Goal: Task Accomplishment & Management: Complete application form

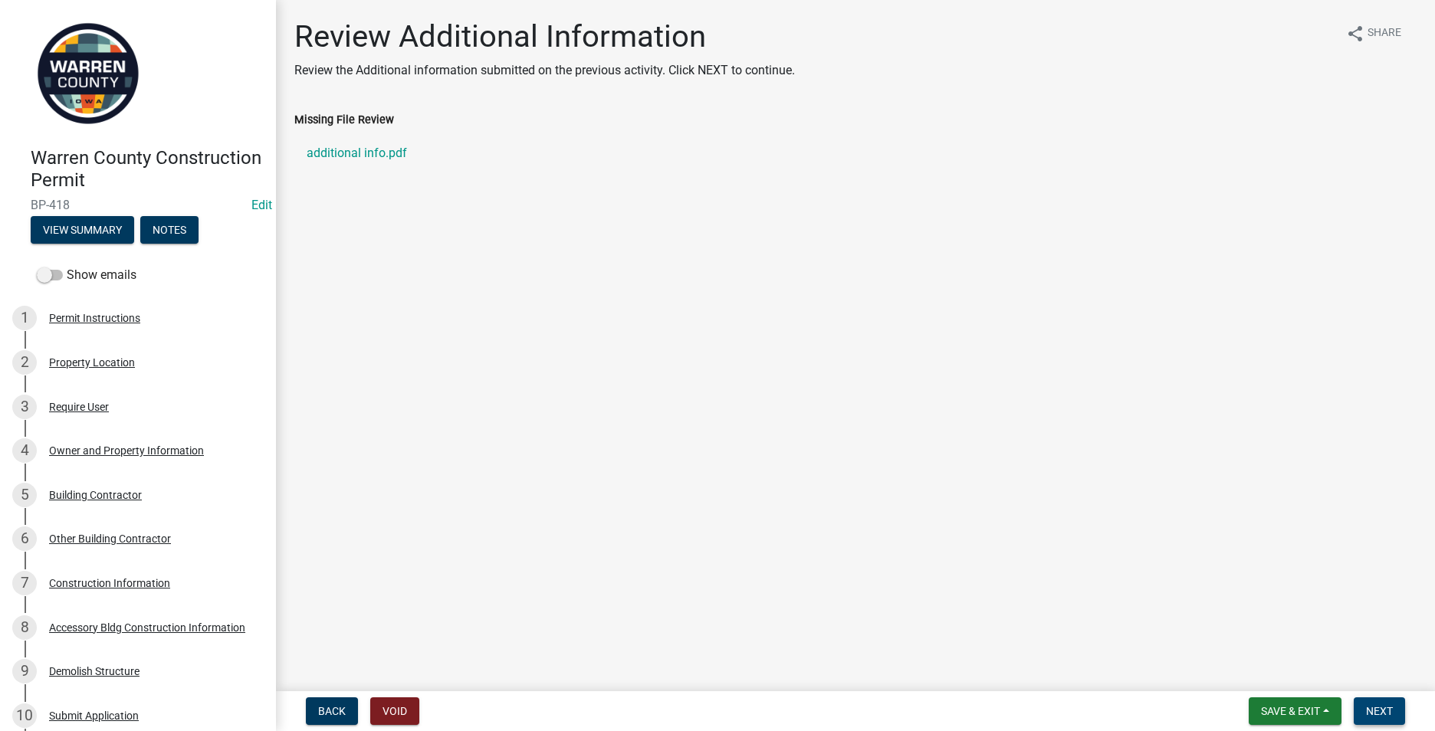
click at [1389, 705] on span "Next" at bounding box center [1379, 711] width 27 height 12
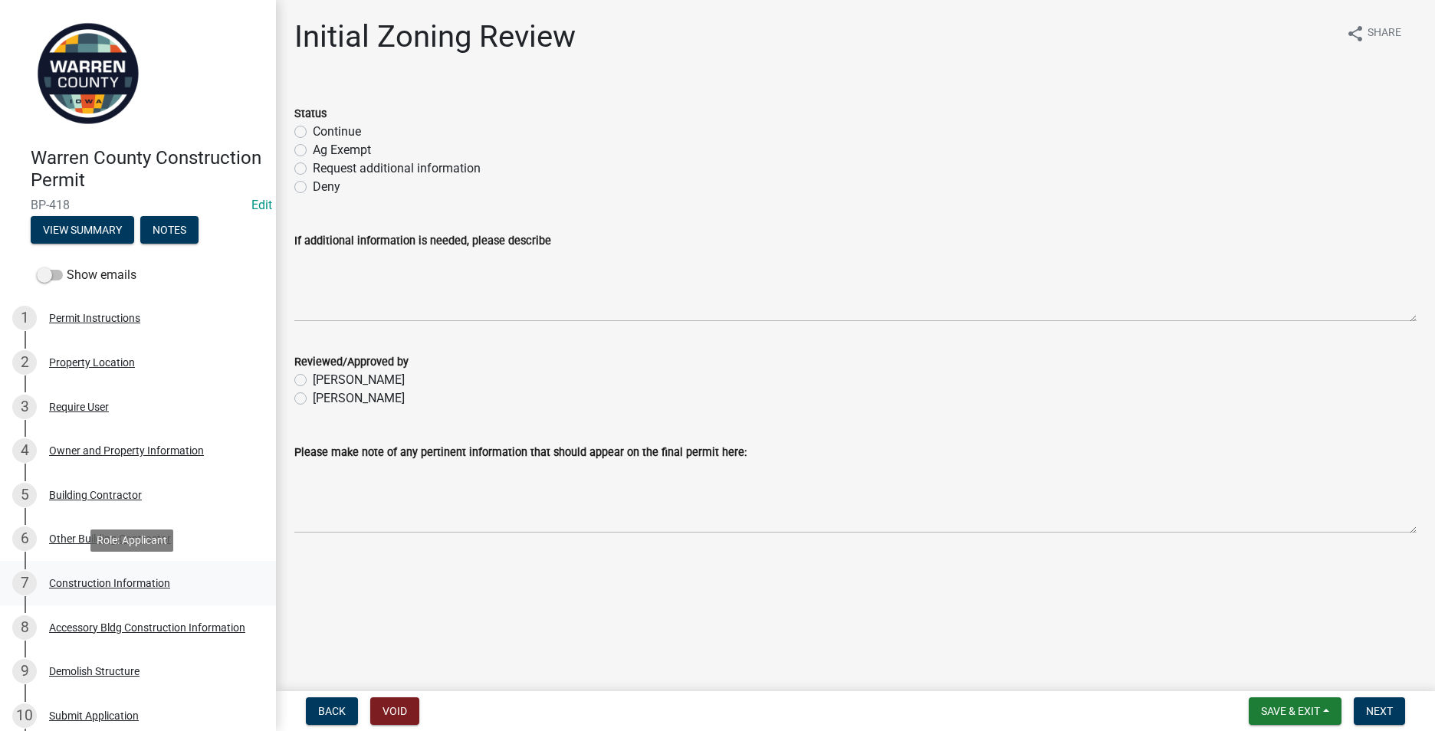
click at [107, 578] on div "Construction Information" at bounding box center [109, 583] width 121 height 11
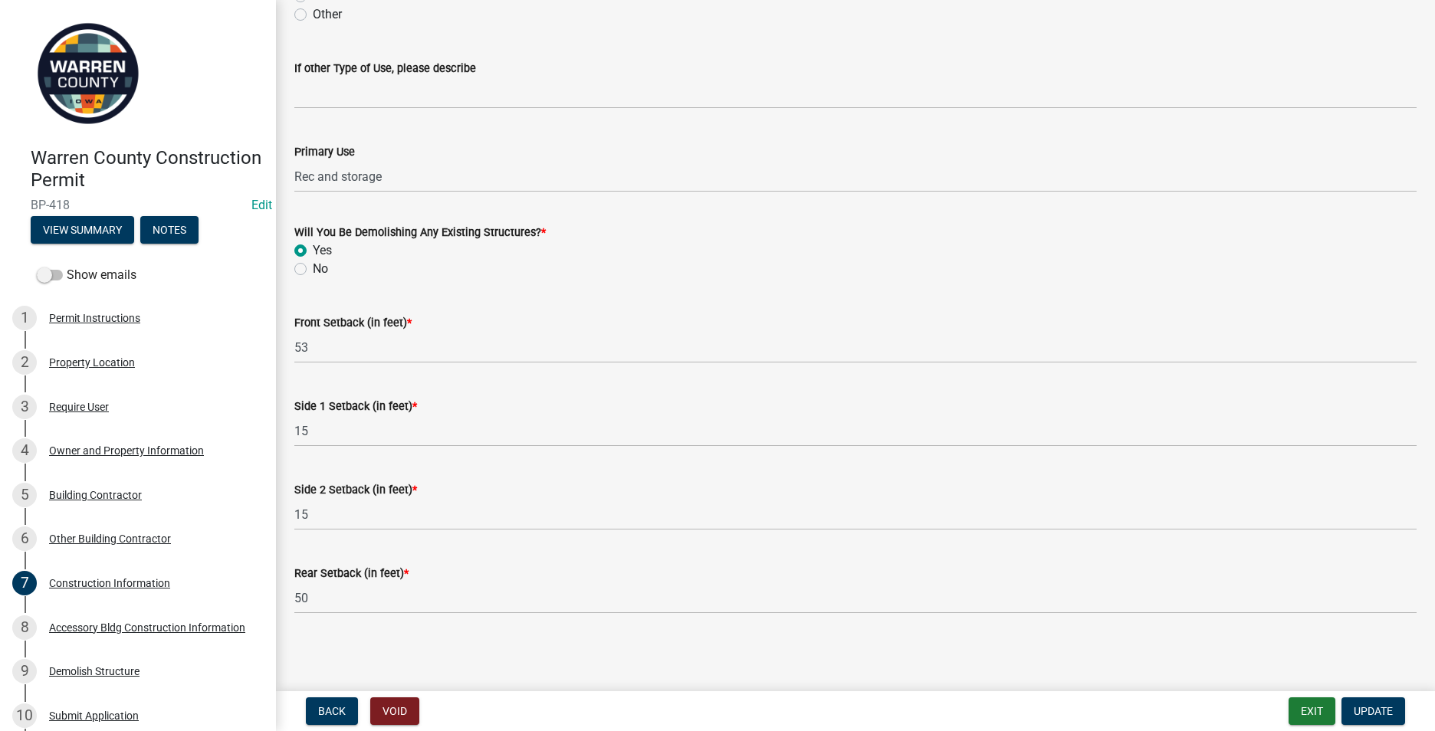
scroll to position [463, 0]
click at [93, 622] on div "Accessory Bldg Construction Information" at bounding box center [147, 627] width 196 height 11
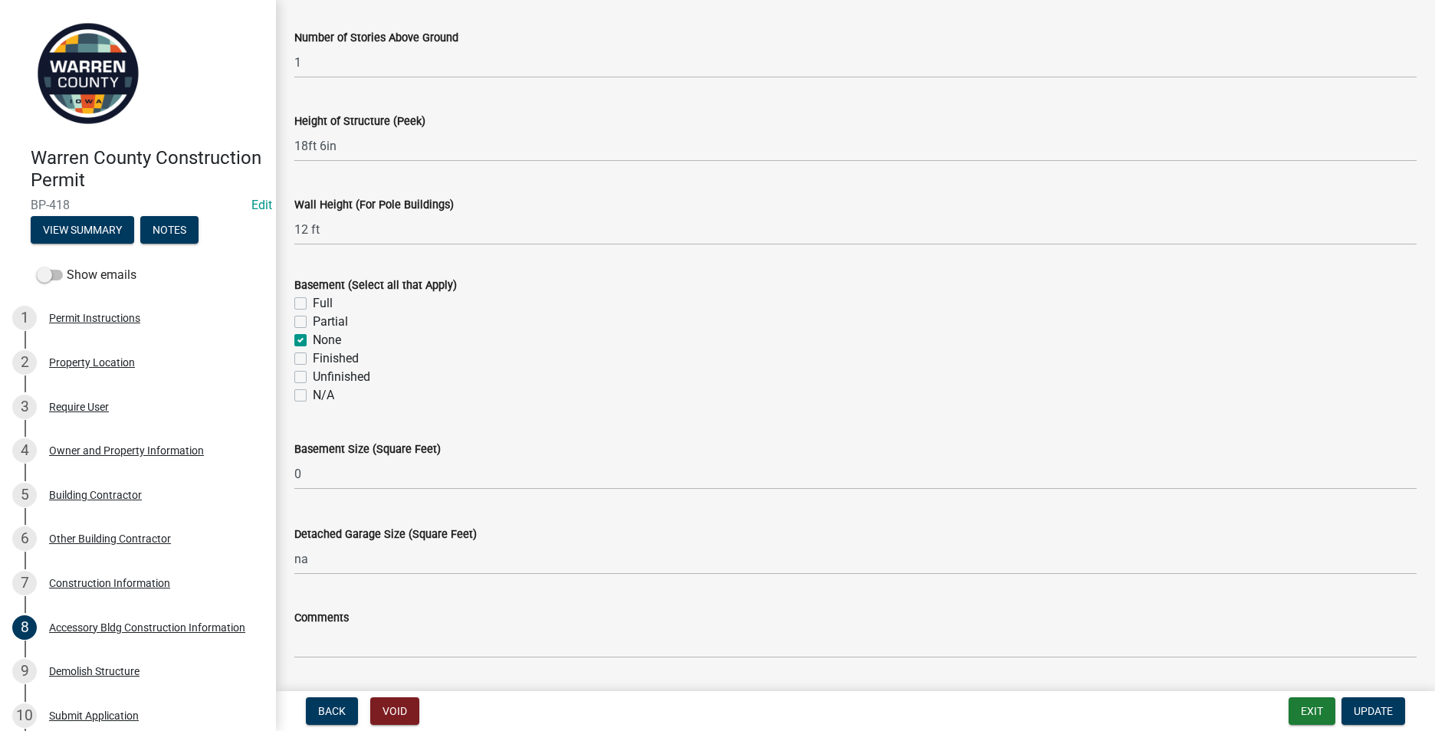
scroll to position [689, 0]
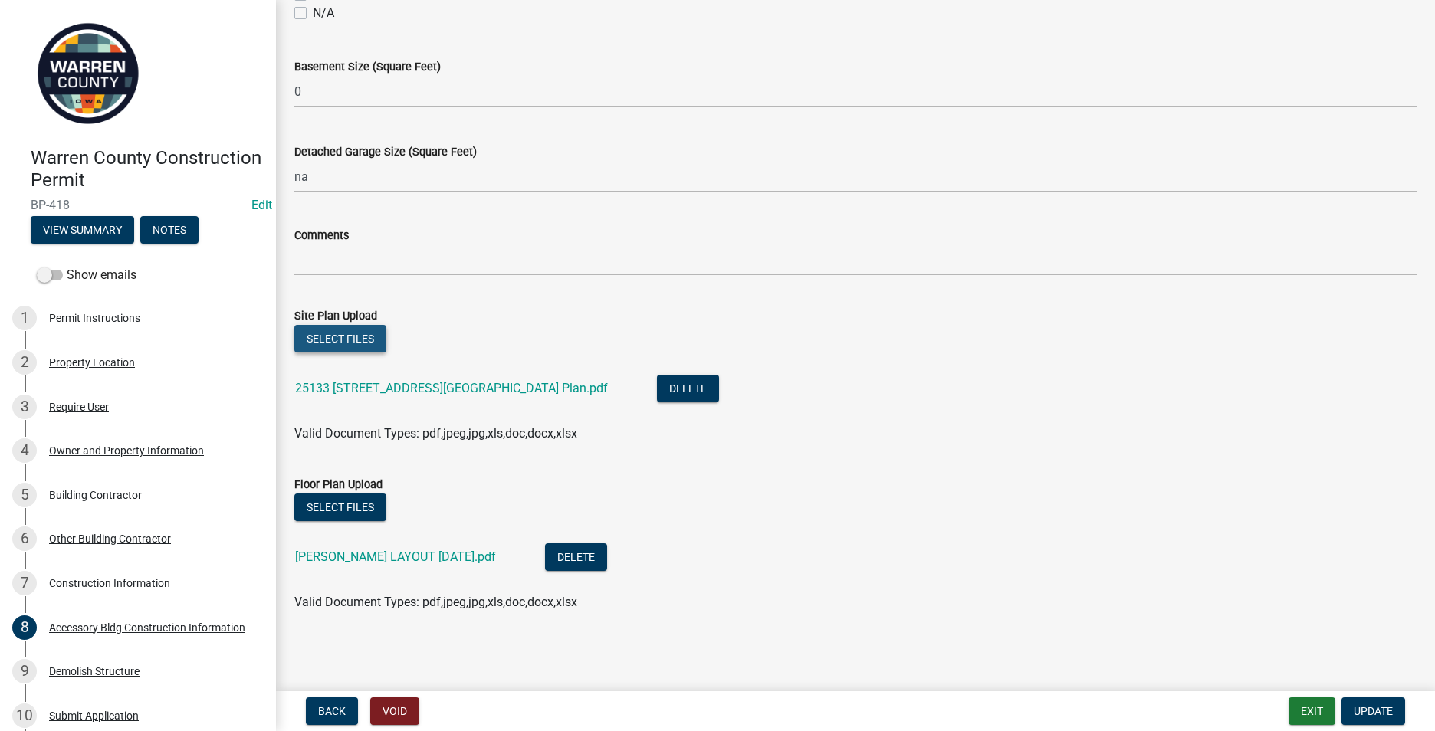
click at [353, 339] on button "Select files" at bounding box center [340, 339] width 92 height 28
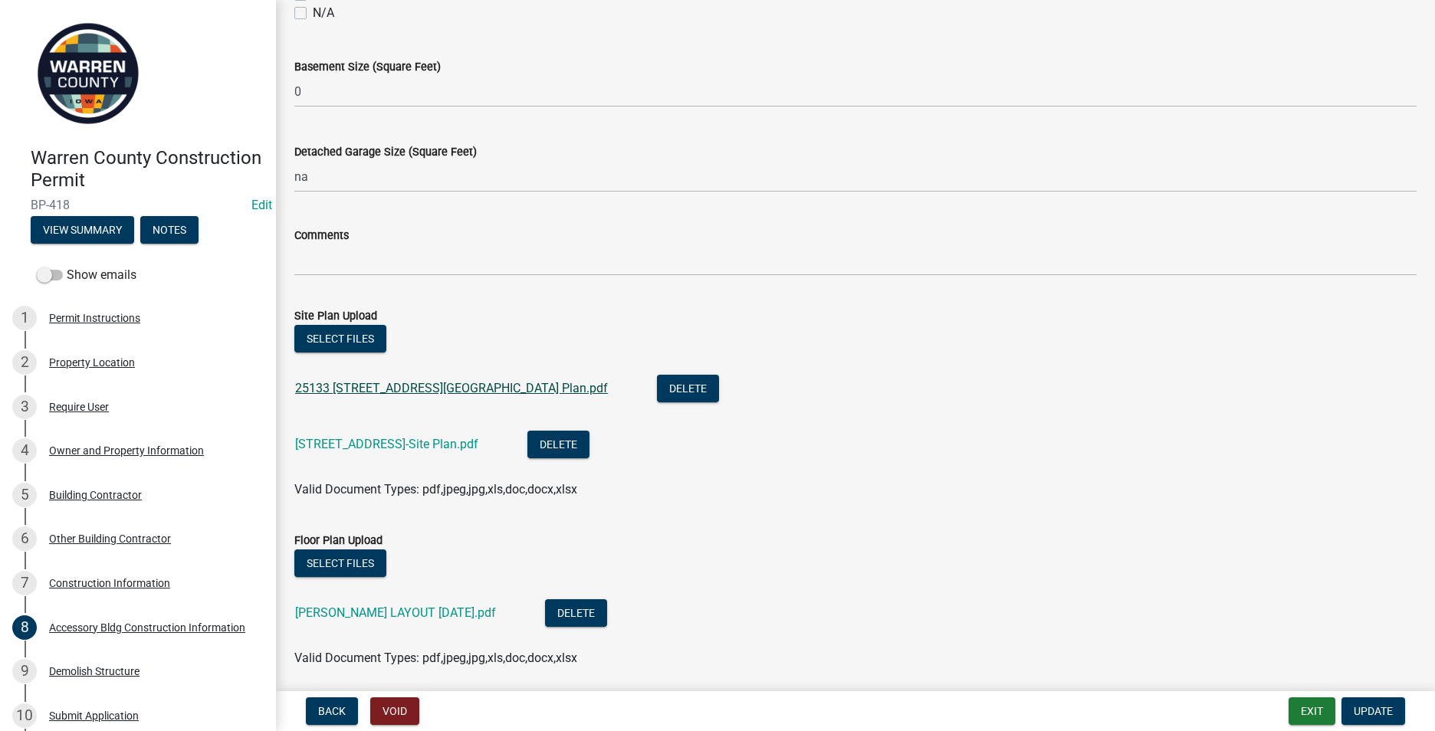
click at [358, 382] on link "25133 [STREET_ADDRESS][GEOGRAPHIC_DATA] Plan.pdf" at bounding box center [451, 388] width 313 height 15
click at [333, 440] on link "[STREET_ADDRESS]-Site Plan.pdf" at bounding box center [386, 444] width 183 height 15
click at [1394, 710] on button "Update" at bounding box center [1373, 712] width 64 height 28
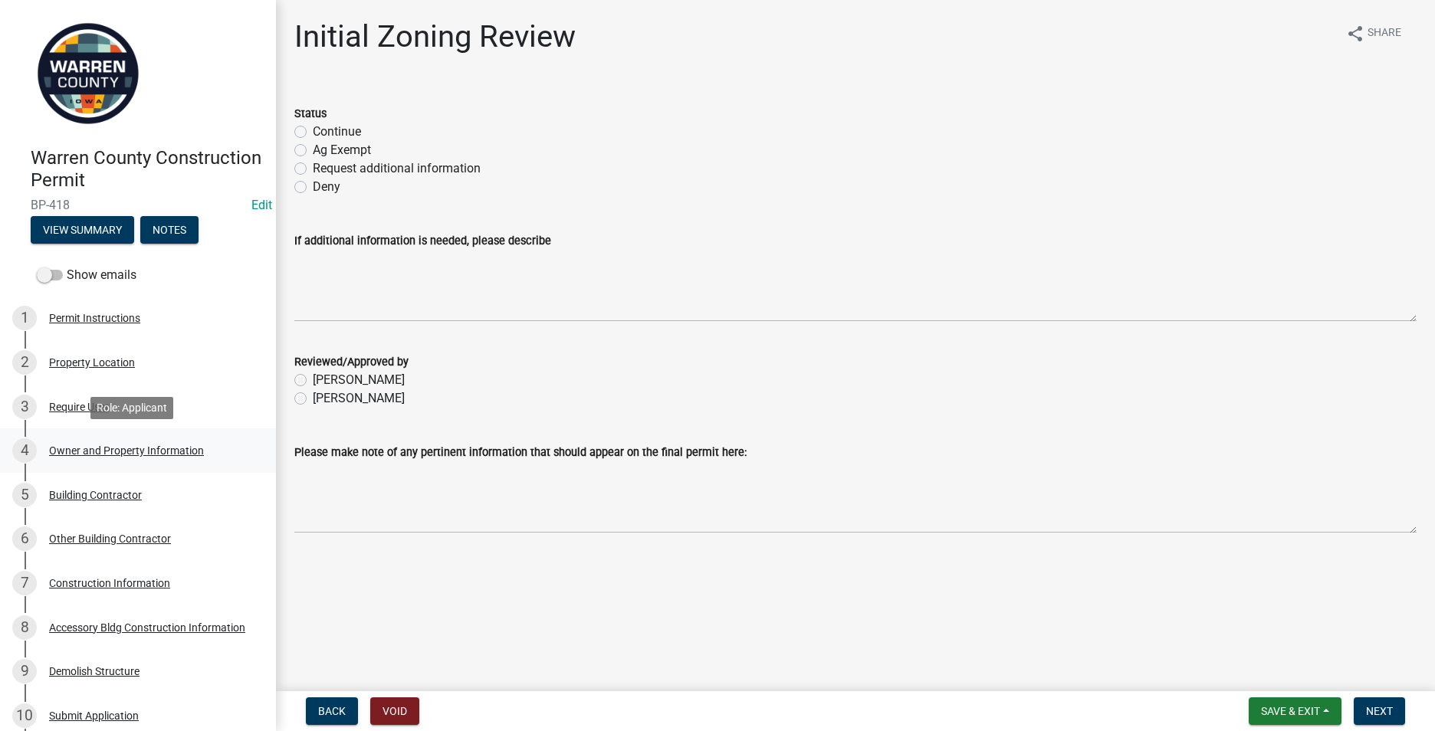
click at [78, 455] on div "Owner and Property Information" at bounding box center [126, 450] width 155 height 11
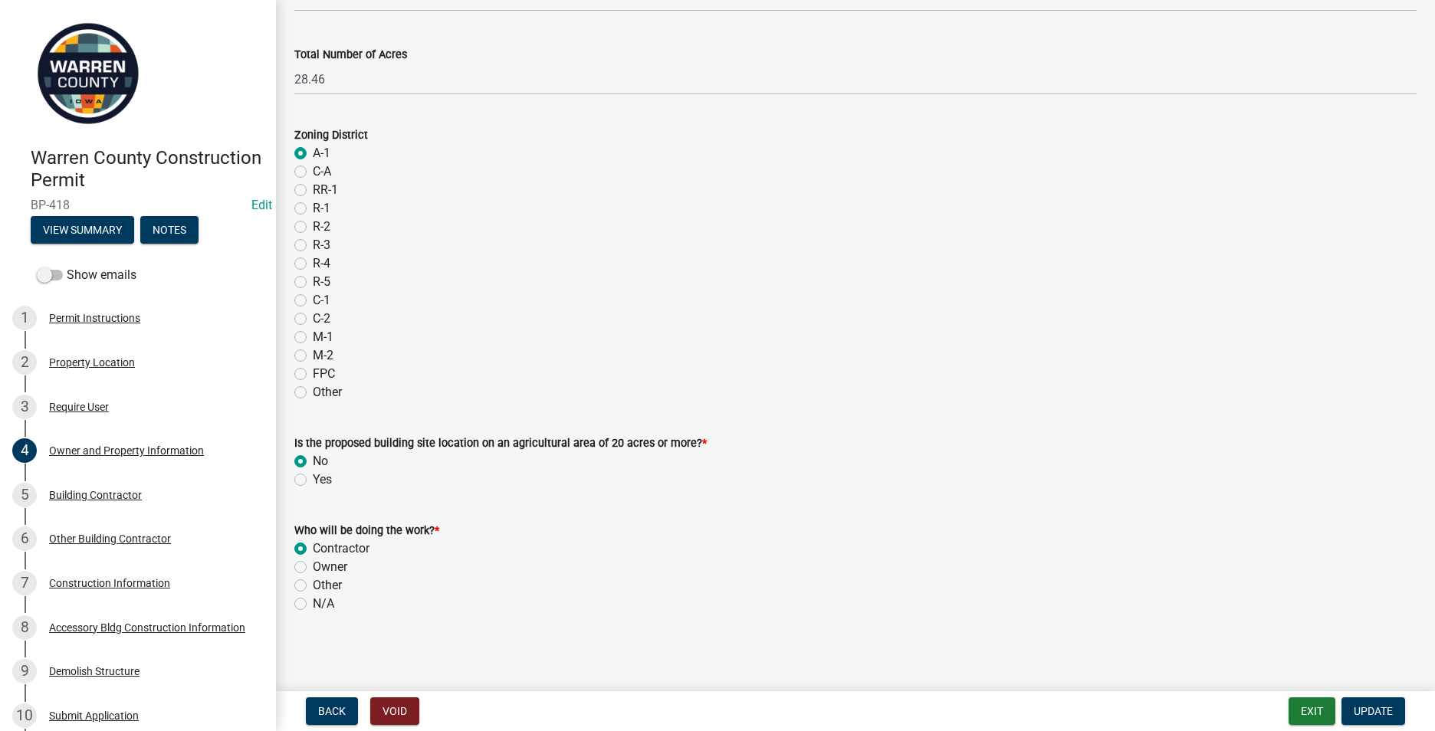
scroll to position [1198, 0]
click at [77, 494] on div "Building Contractor" at bounding box center [95, 495] width 93 height 11
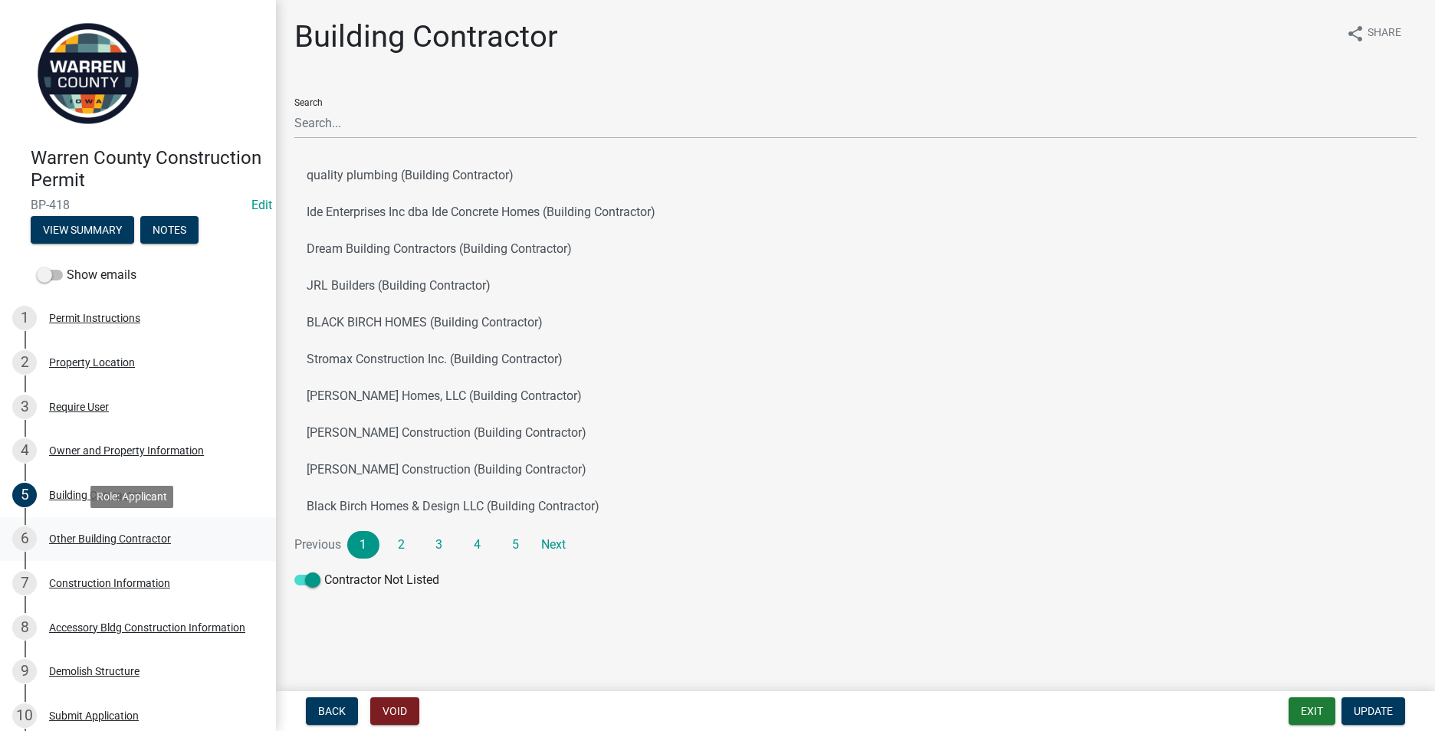
click at [107, 539] on div "Other Building Contractor" at bounding box center [110, 538] width 122 height 11
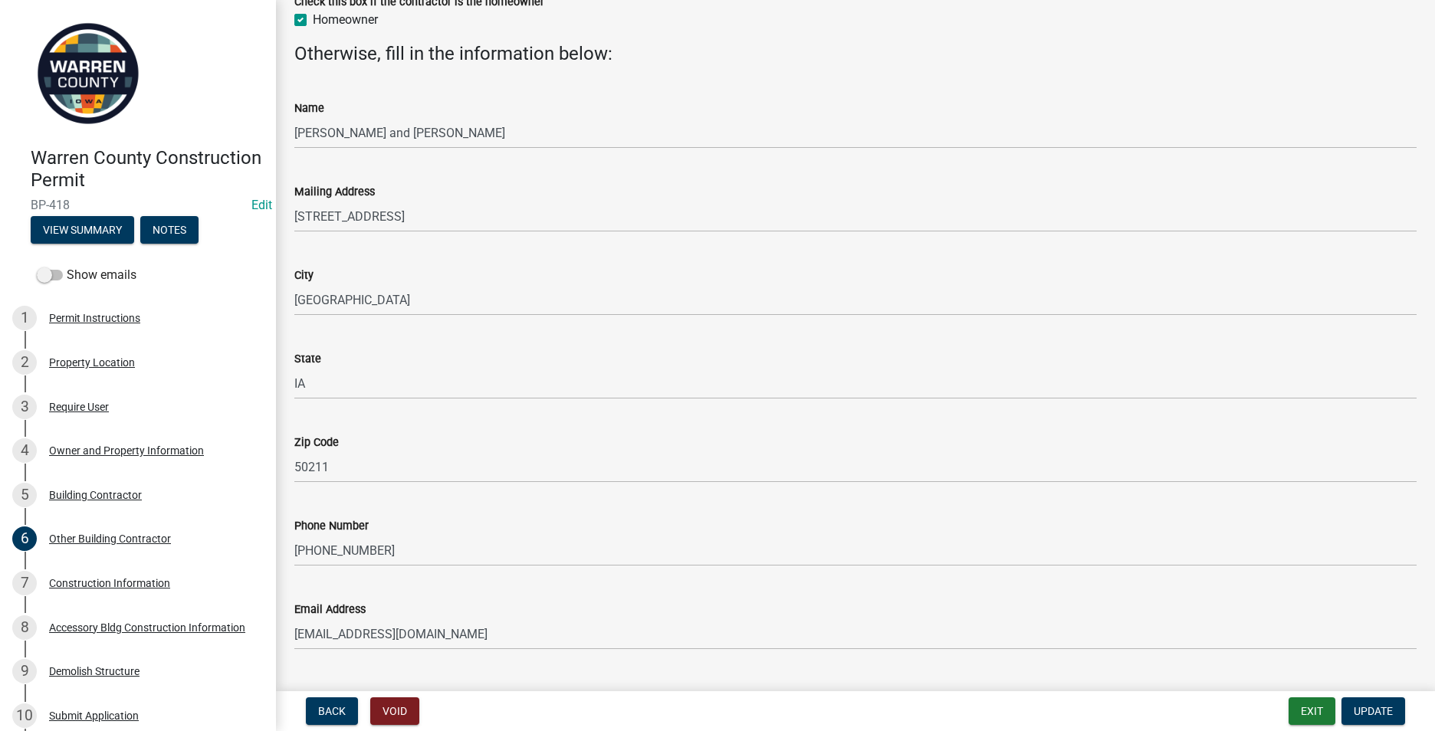
scroll to position [149, 0]
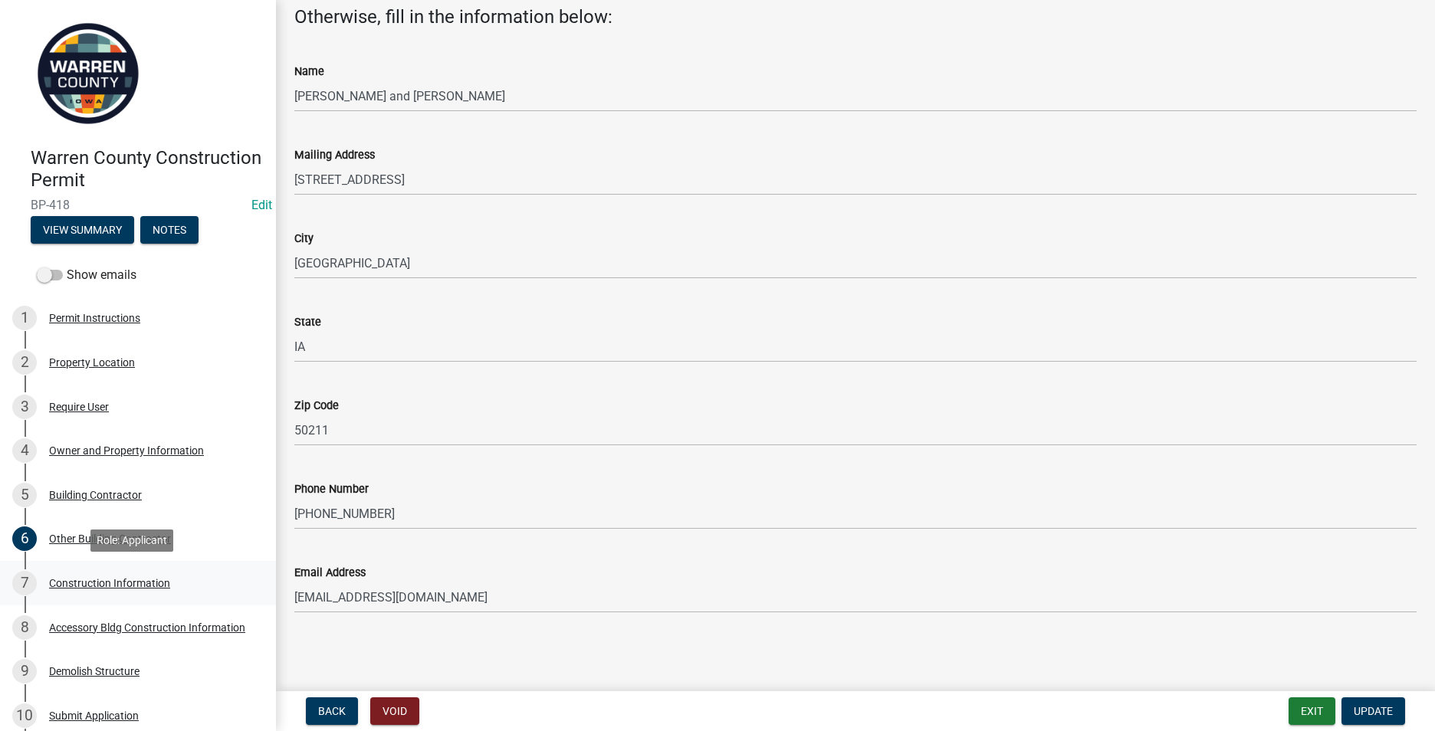
click at [132, 586] on div "Construction Information" at bounding box center [109, 583] width 121 height 11
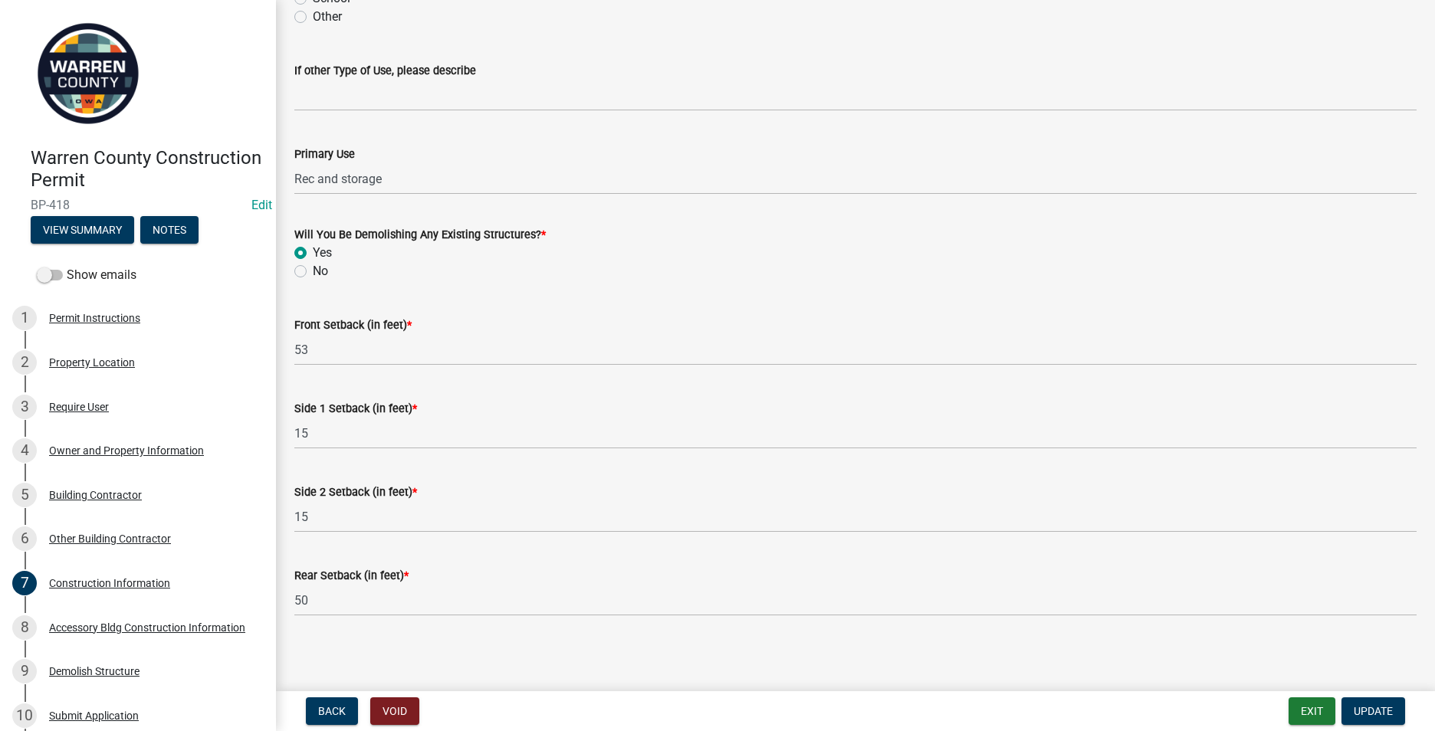
scroll to position [463, 0]
click at [71, 622] on div "Accessory Bldg Construction Information" at bounding box center [147, 627] width 196 height 11
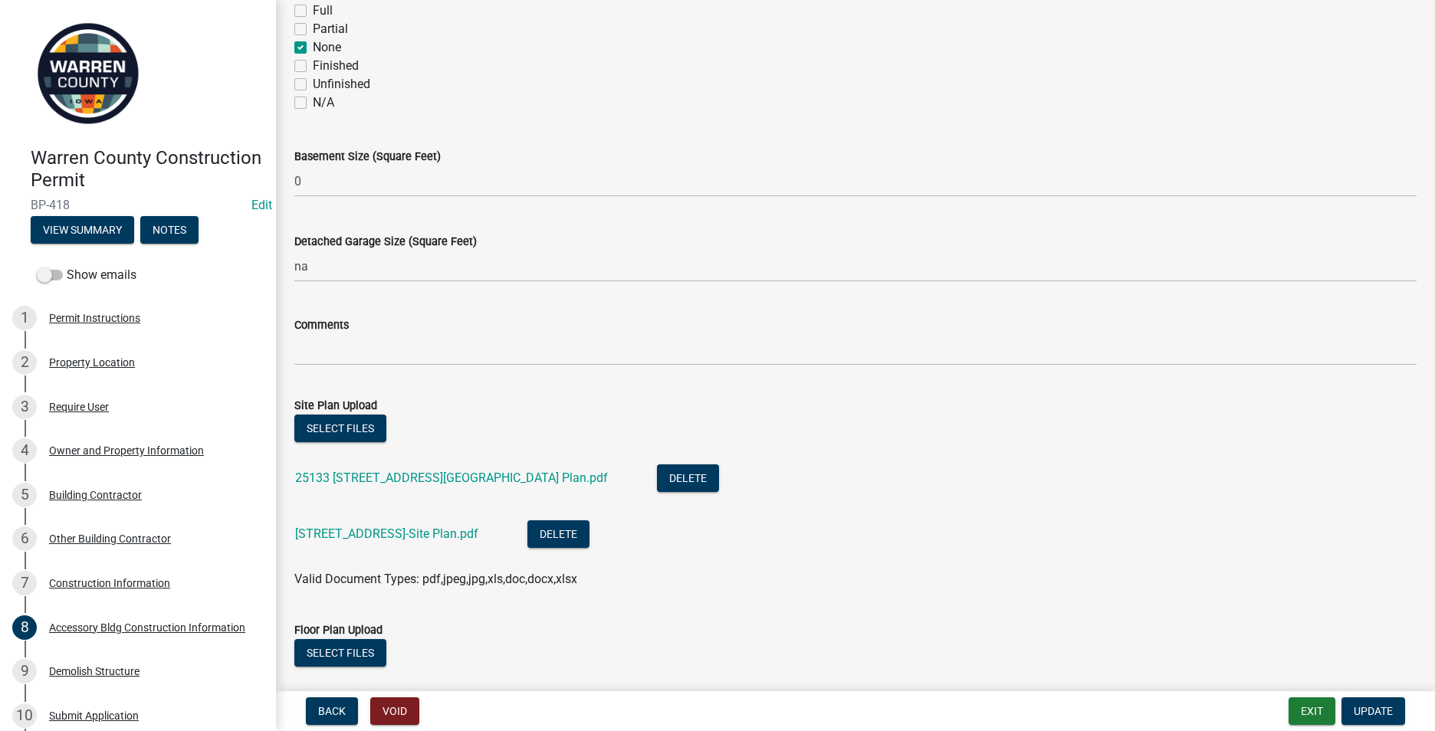
scroll to position [613, 0]
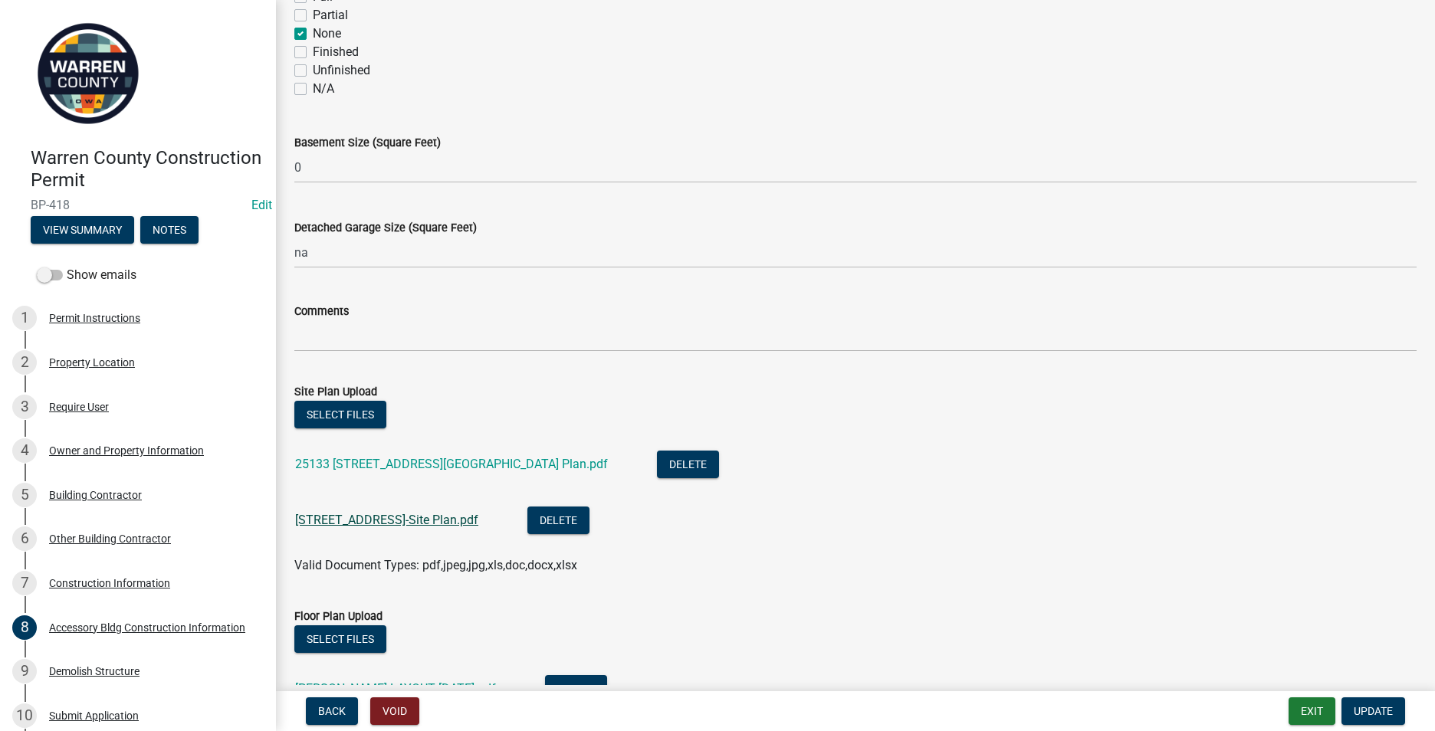
click at [361, 521] on link "[STREET_ADDRESS]-Site Plan.pdf" at bounding box center [386, 520] width 183 height 15
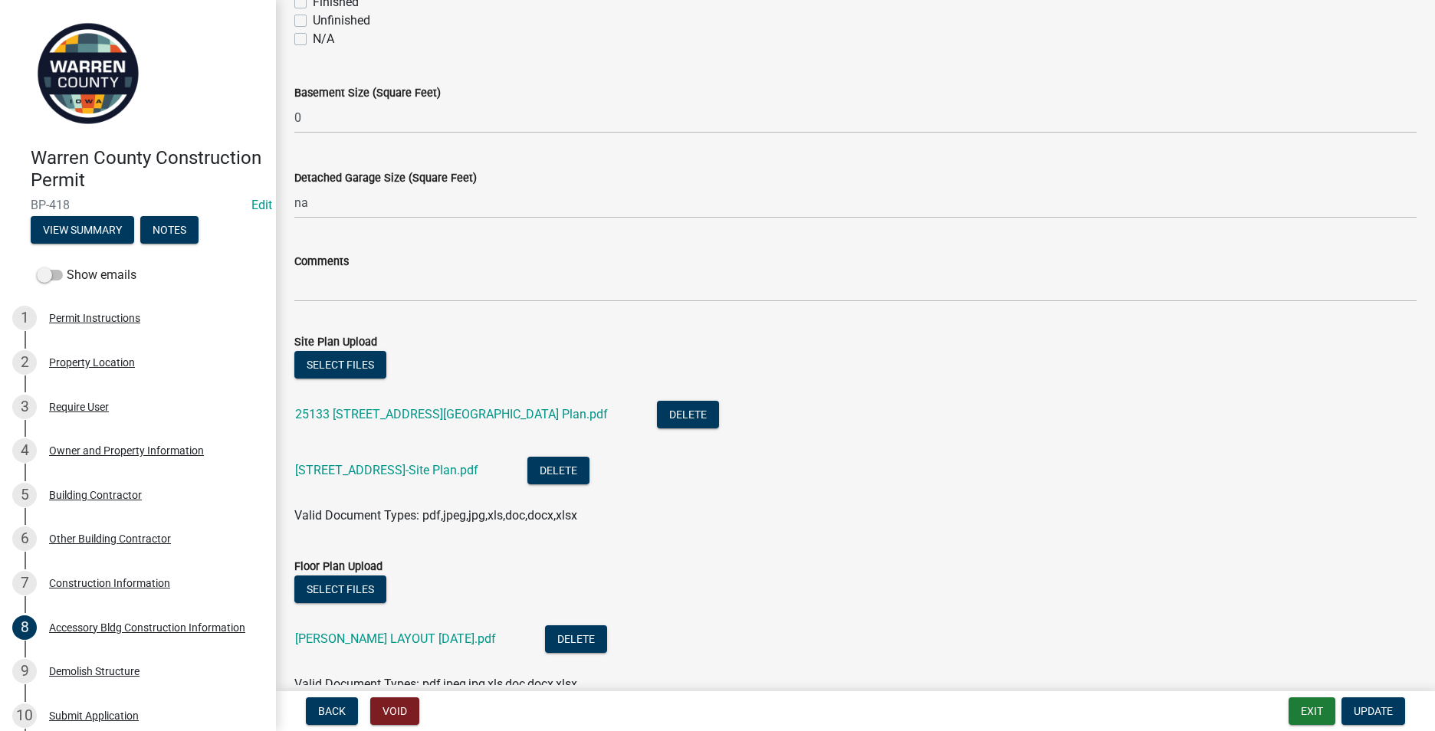
scroll to position [690, 0]
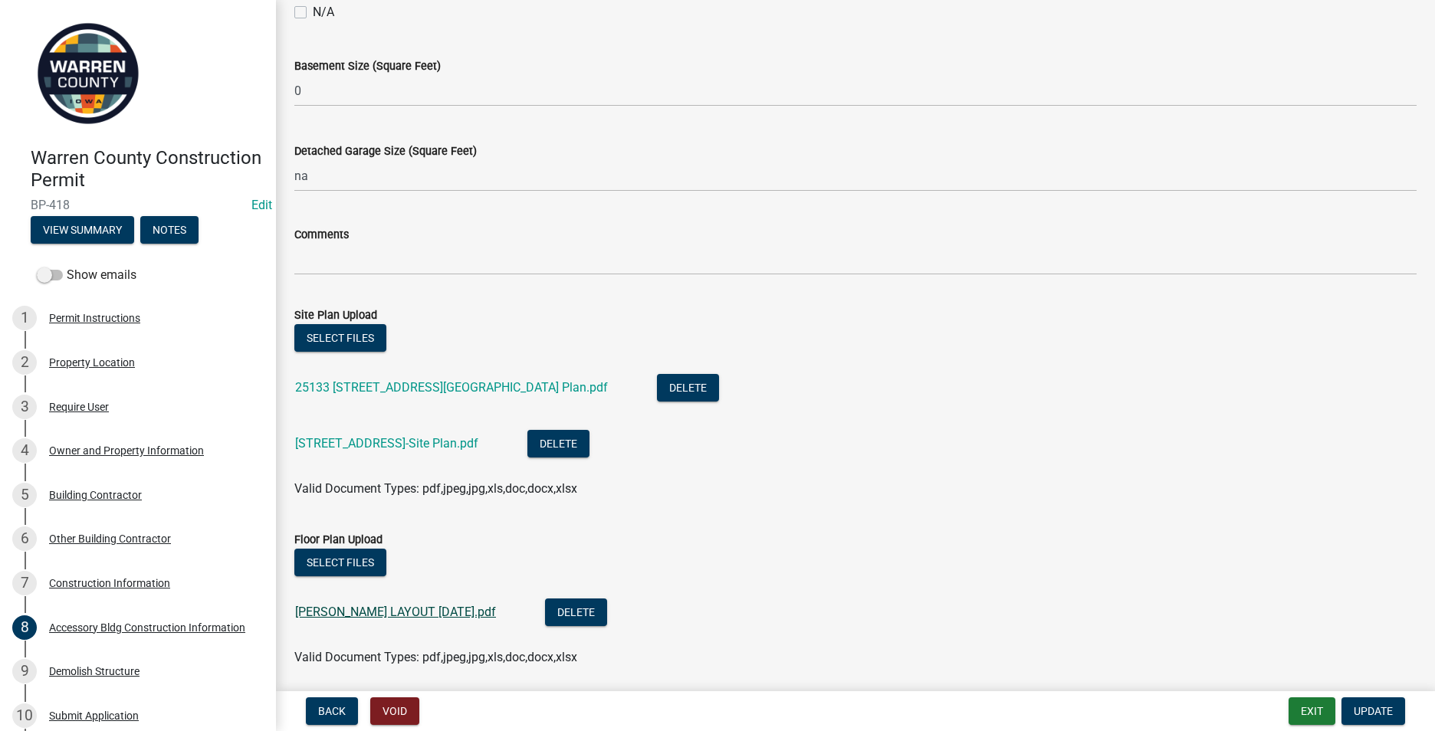
click at [393, 616] on link "[PERSON_NAME] LAYOUT [DATE].pdf" at bounding box center [395, 612] width 201 height 15
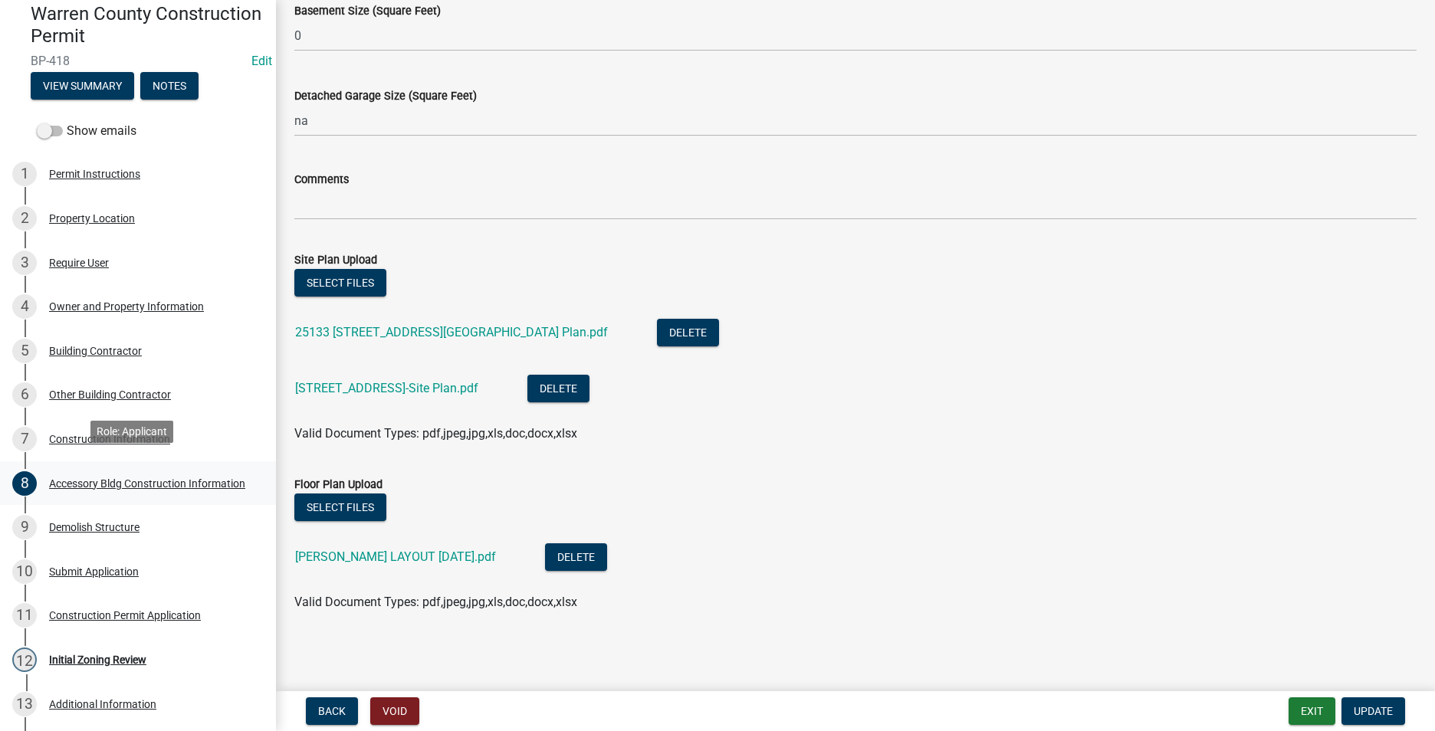
scroll to position [153, 0]
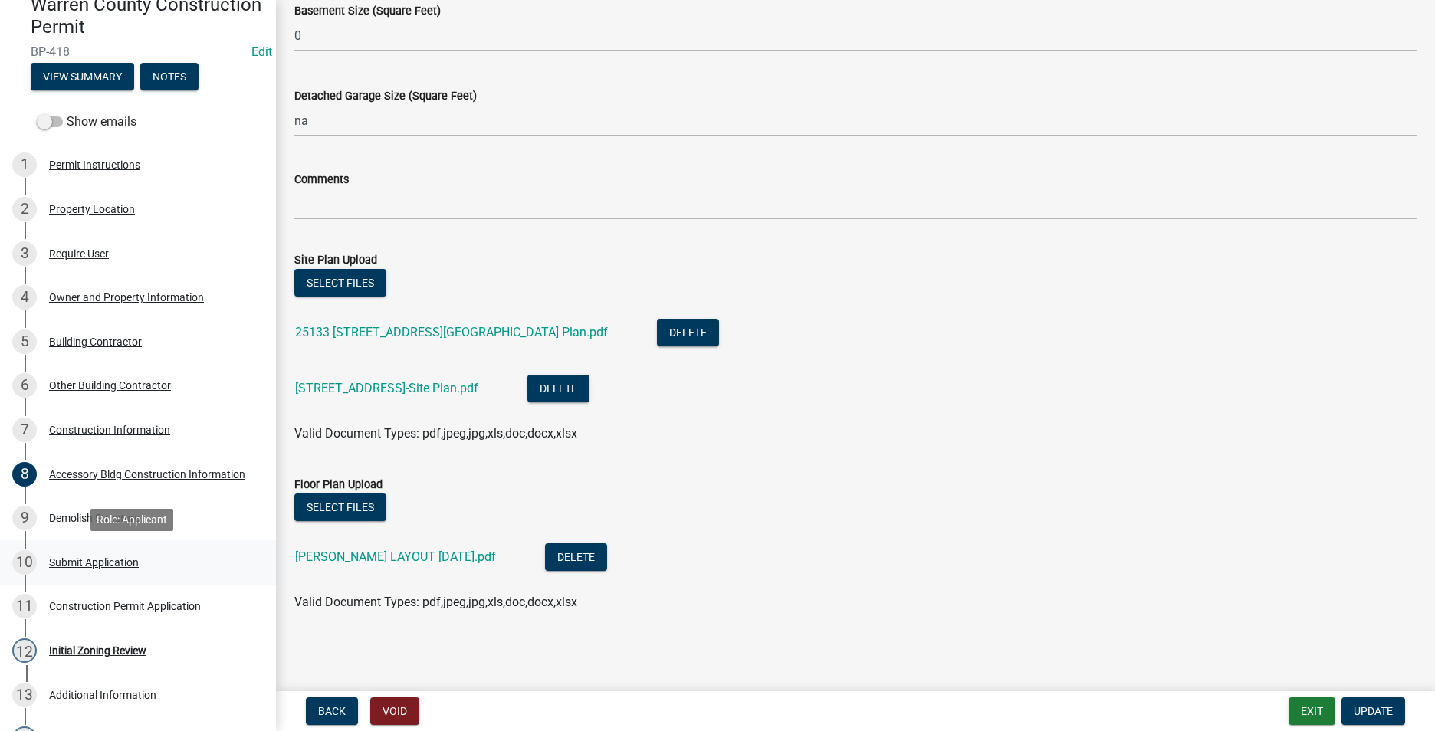
click at [78, 557] on div "Submit Application" at bounding box center [94, 562] width 90 height 11
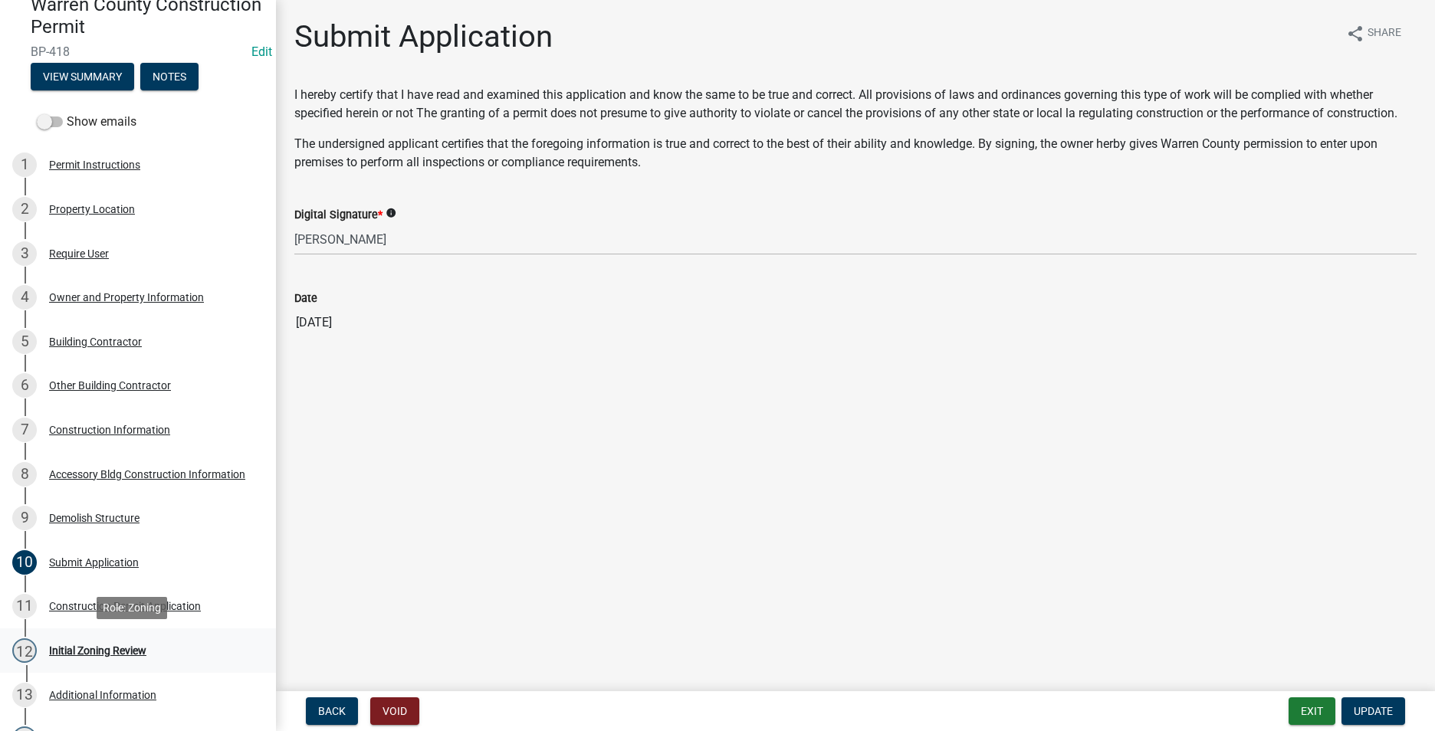
click at [90, 651] on div "Initial Zoning Review" at bounding box center [97, 650] width 97 height 11
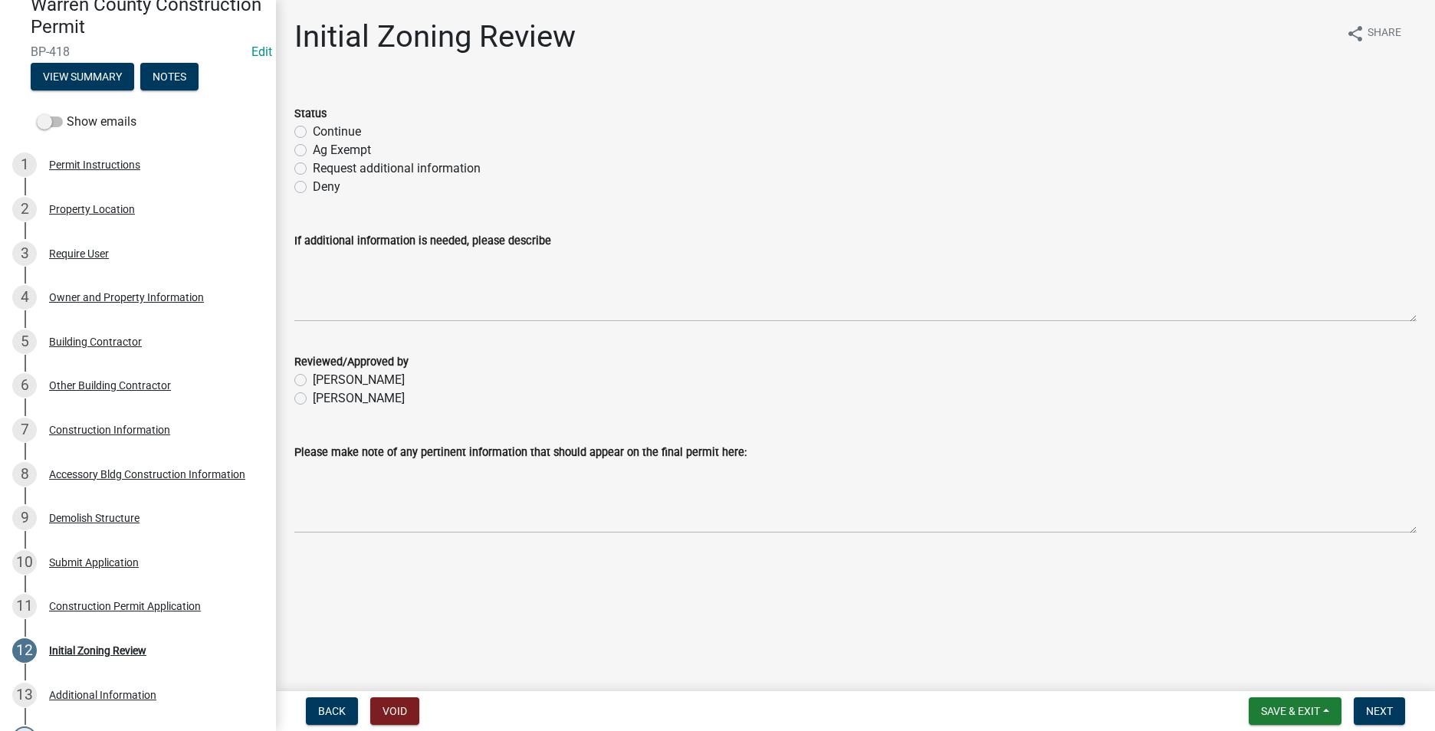
click at [313, 128] on label "Continue" at bounding box center [337, 132] width 48 height 18
click at [313, 128] on input "Continue" at bounding box center [318, 128] width 10 height 10
radio input "true"
click at [313, 395] on label "[PERSON_NAME]" at bounding box center [359, 398] width 92 height 18
click at [313, 395] on input "[PERSON_NAME]" at bounding box center [318, 394] width 10 height 10
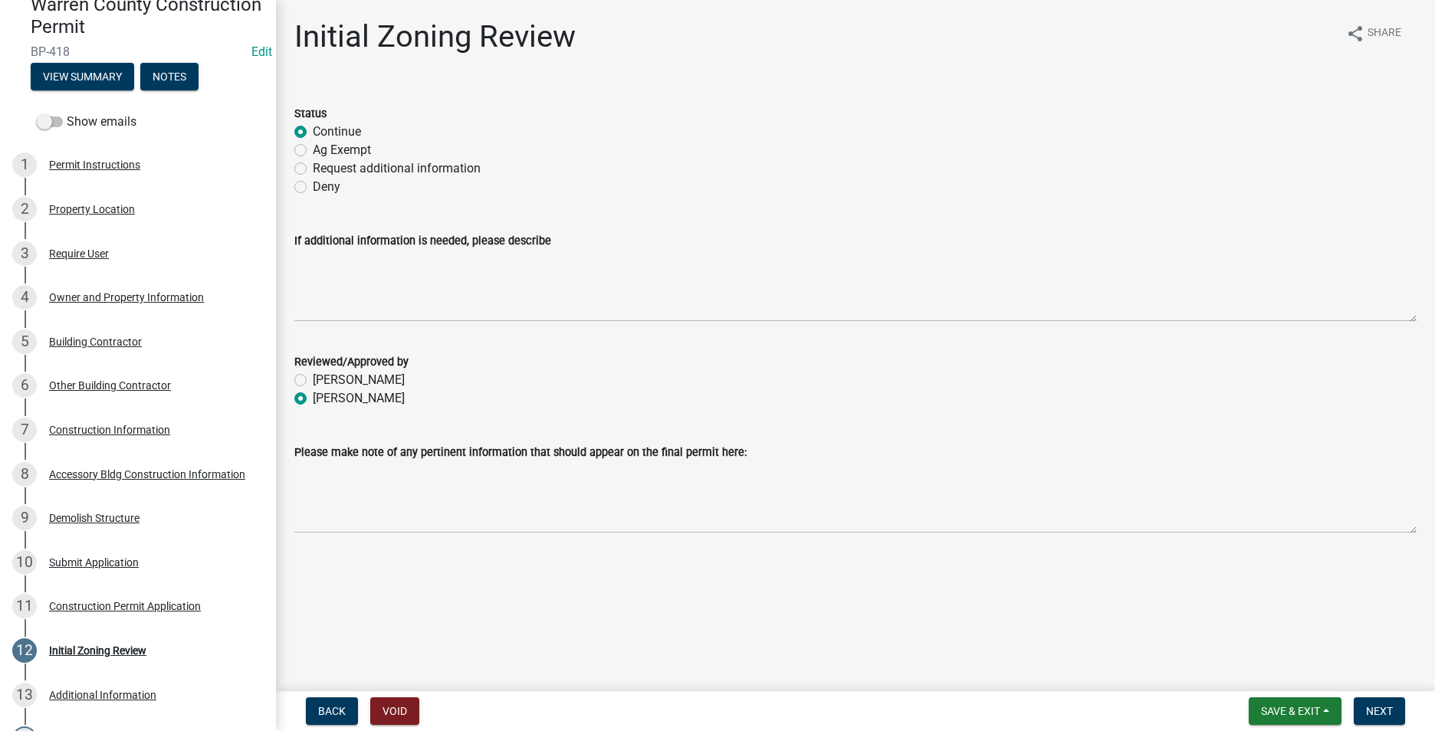
radio input "true"
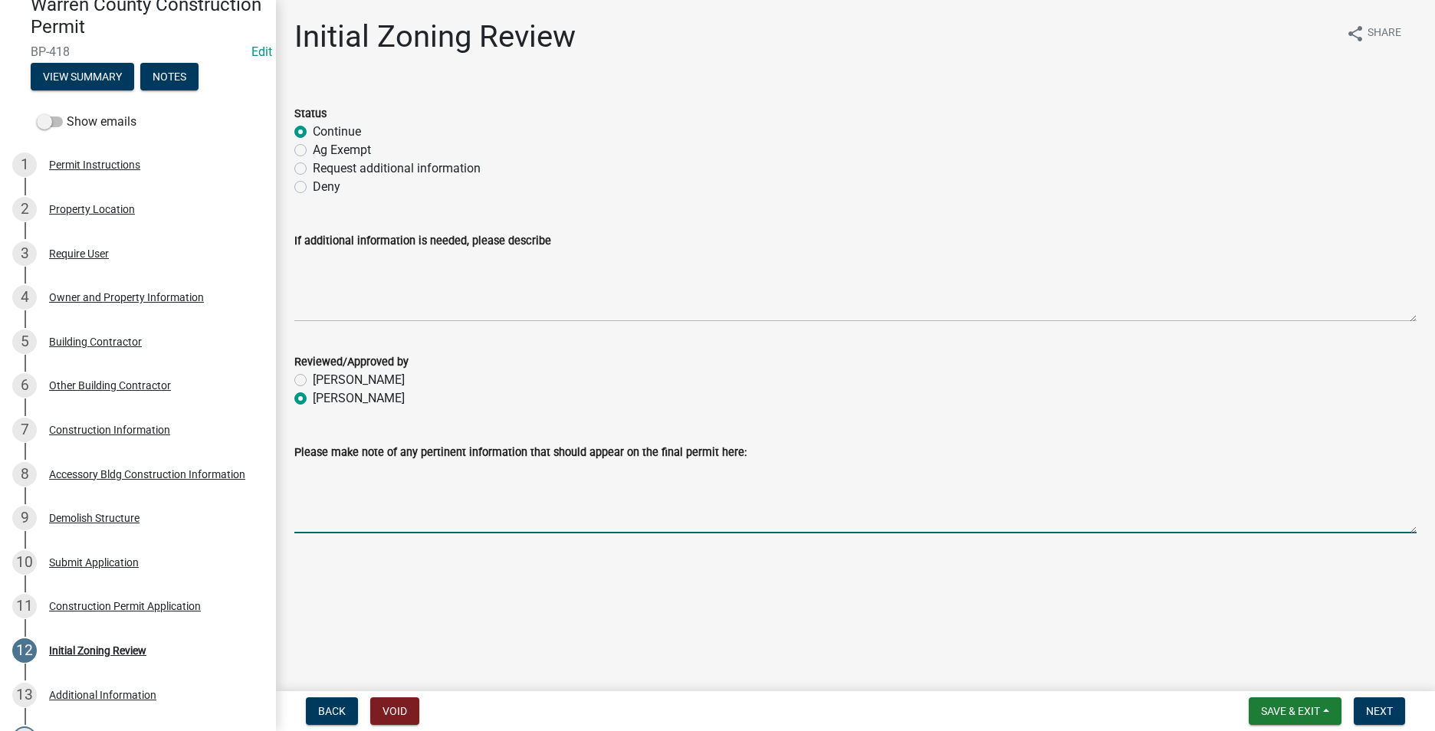
click at [316, 475] on textarea "Please make note of any pertinent information that should appear on the final p…" at bounding box center [855, 497] width 1122 height 72
type textarea "L"
type textarea "Owner has stated the existing house has been demolished."
click at [1374, 708] on span "Next" at bounding box center [1379, 711] width 27 height 12
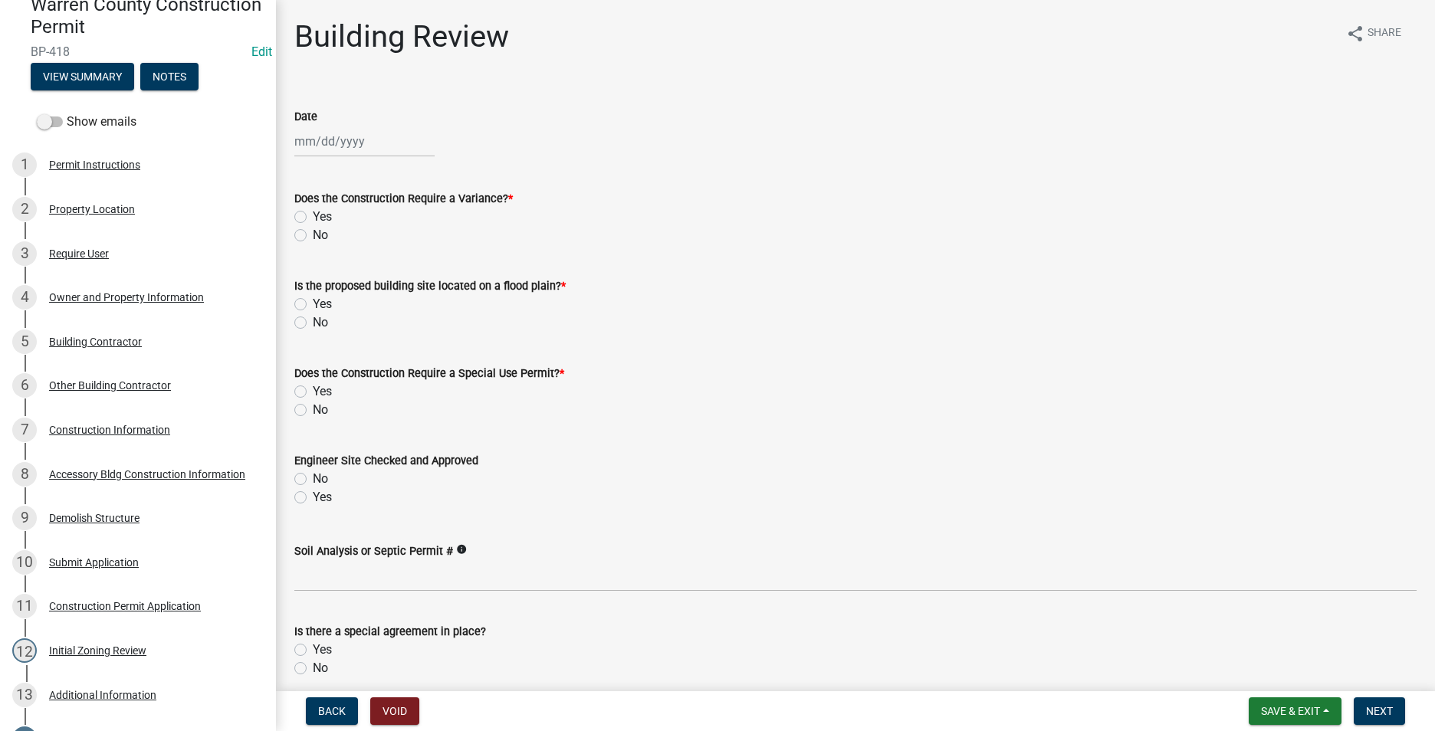
select select "8"
select select "2025"
click at [324, 137] on div "[PERSON_NAME] Feb Mar Apr [PERSON_NAME][DATE] Oct Nov [DATE] 1526 1527 1528 152…" at bounding box center [364, 141] width 140 height 31
click at [313, 264] on div "11" at bounding box center [309, 272] width 25 height 25
type input "[DATE]"
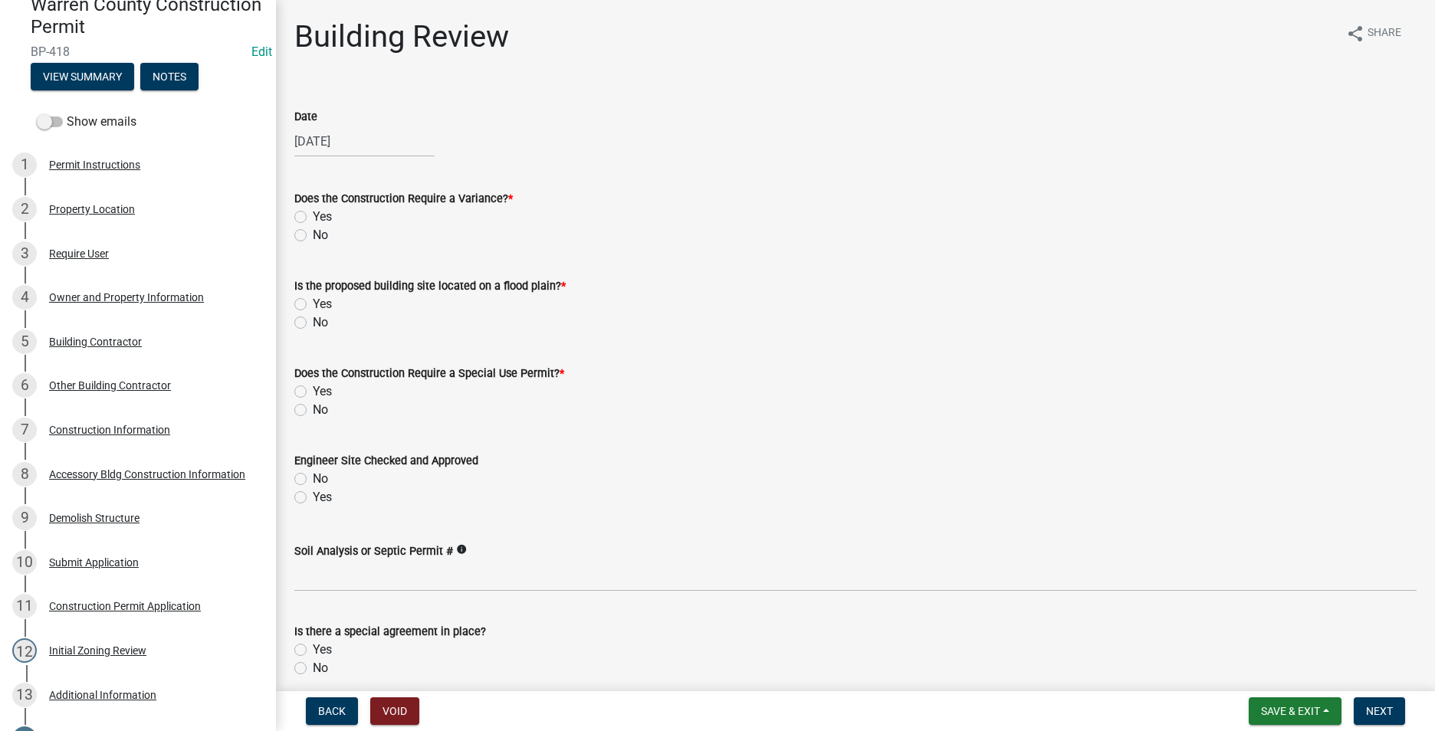
click at [313, 234] on label "No" at bounding box center [320, 235] width 15 height 18
click at [313, 234] on input "No" at bounding box center [318, 231] width 10 height 10
radio input "true"
click at [313, 325] on label "No" at bounding box center [320, 322] width 15 height 18
click at [313, 323] on input "No" at bounding box center [318, 318] width 10 height 10
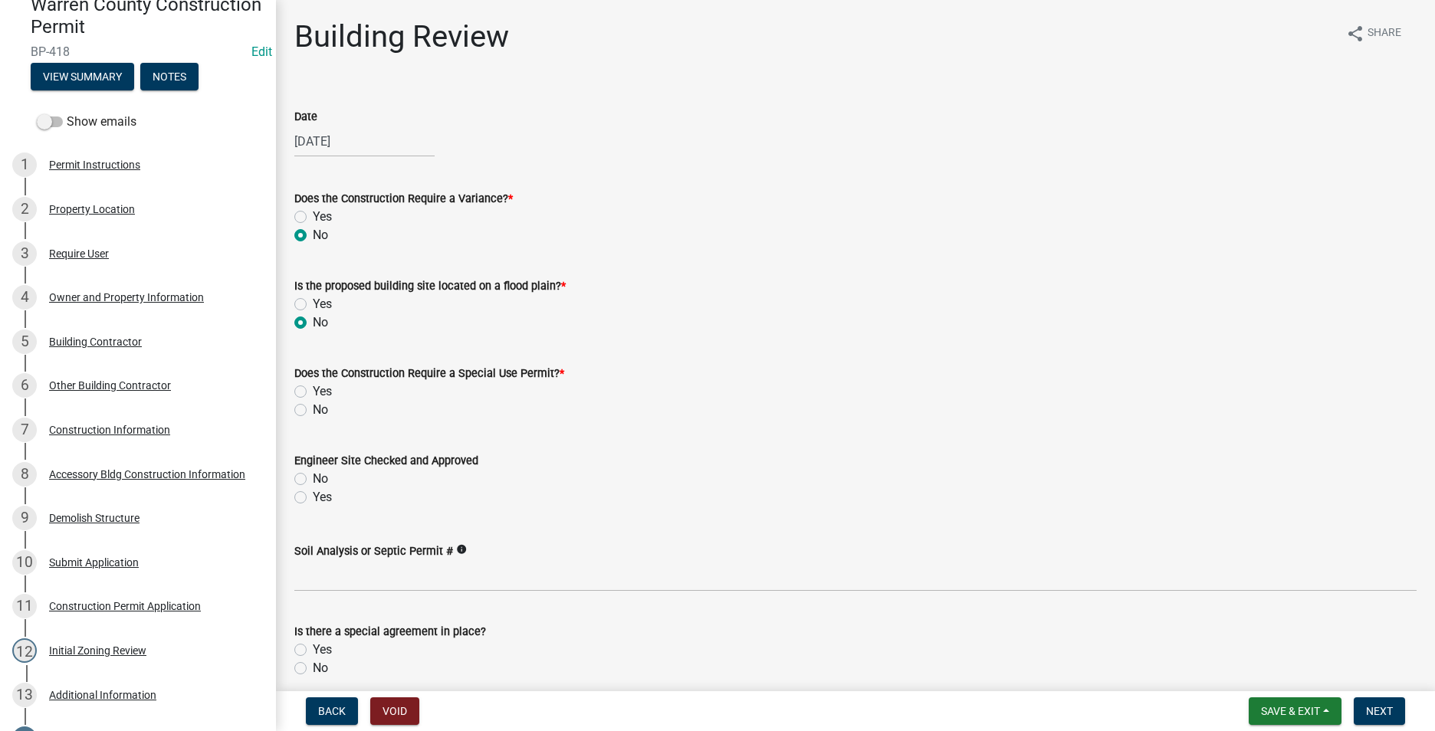
radio input "true"
click at [313, 409] on label "No" at bounding box center [320, 410] width 15 height 18
click at [313, 409] on input "No" at bounding box center [318, 406] width 10 height 10
radio input "true"
click at [313, 498] on label "Yes" at bounding box center [322, 497] width 19 height 18
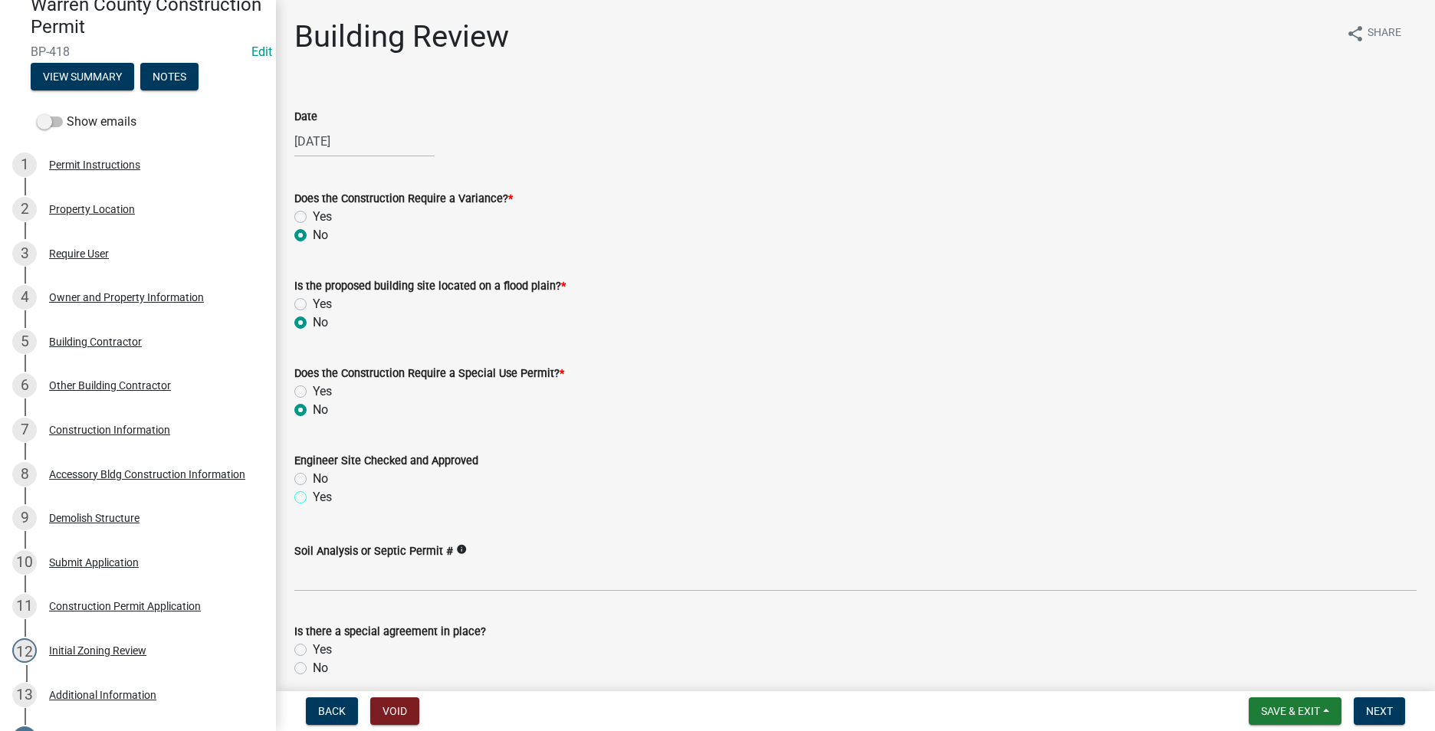
click at [313, 498] on input "Yes" at bounding box center [318, 493] width 10 height 10
radio input "true"
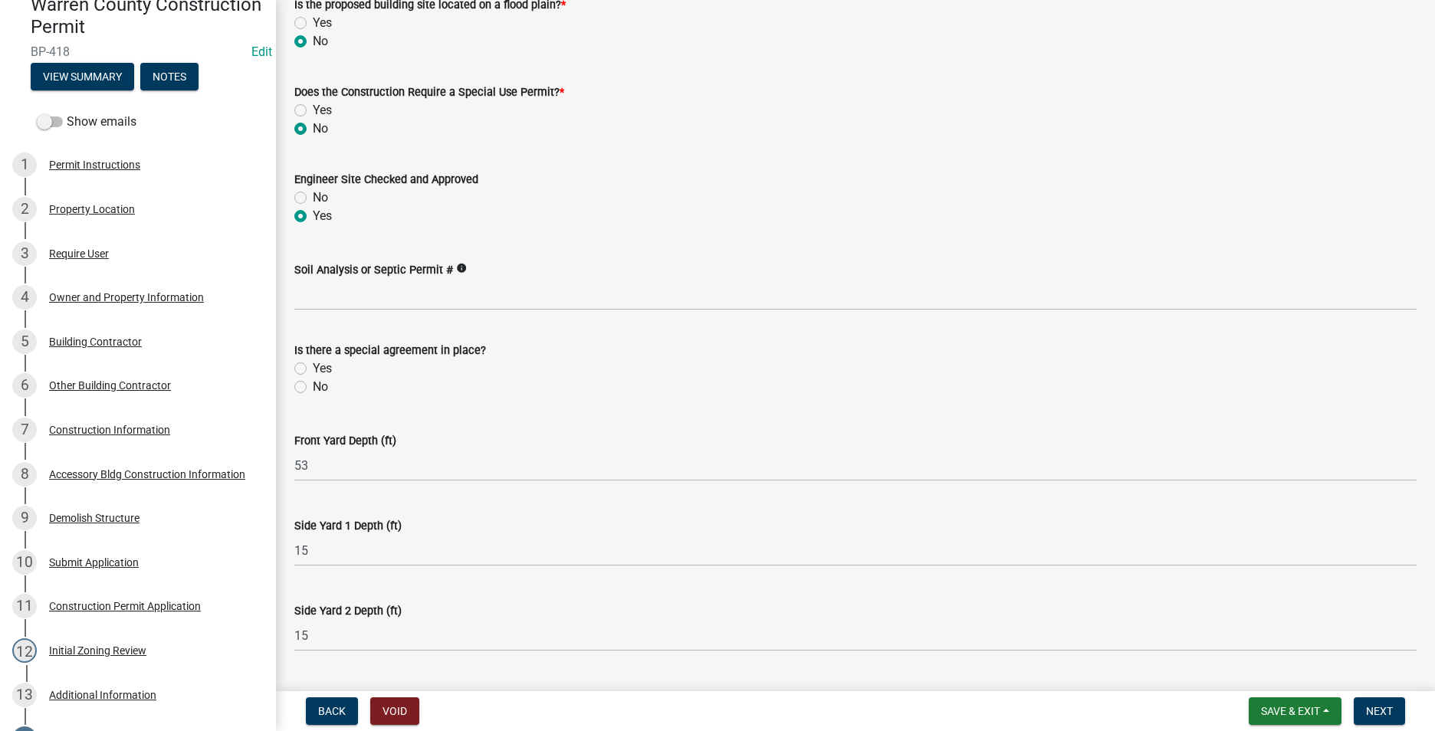
scroll to position [307, 0]
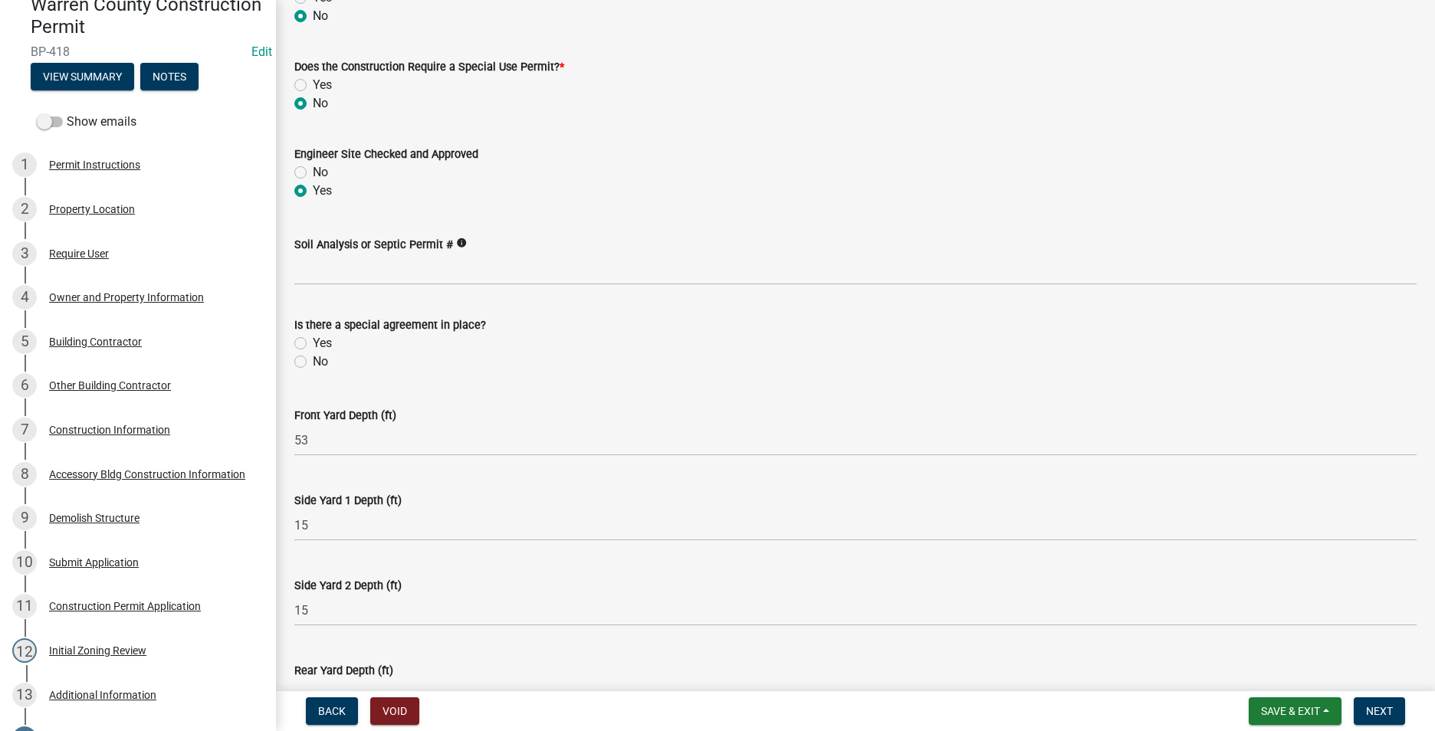
click at [313, 365] on label "No" at bounding box center [320, 362] width 15 height 18
click at [313, 363] on input "No" at bounding box center [318, 358] width 10 height 10
radio input "true"
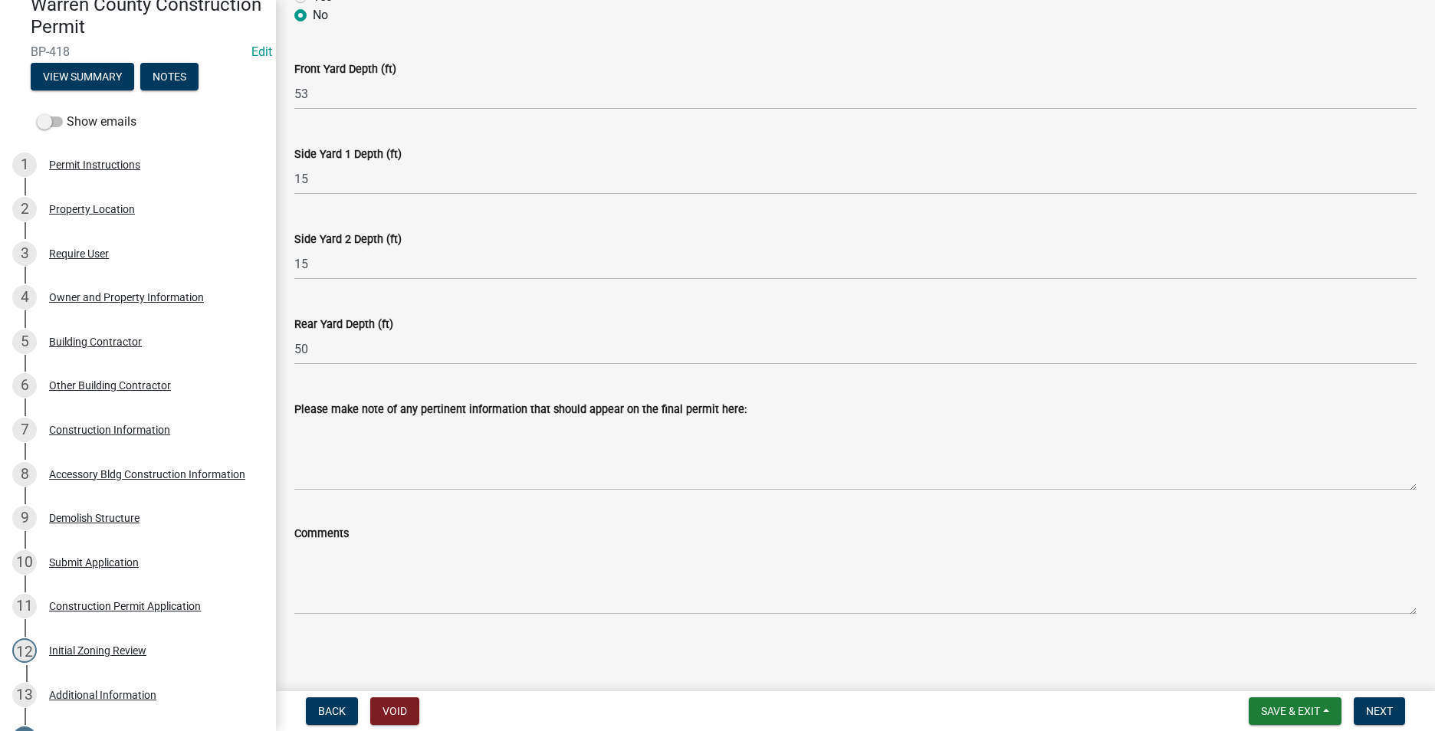
scroll to position [655, 0]
click at [1380, 701] on button "Next" at bounding box center [1379, 712] width 51 height 28
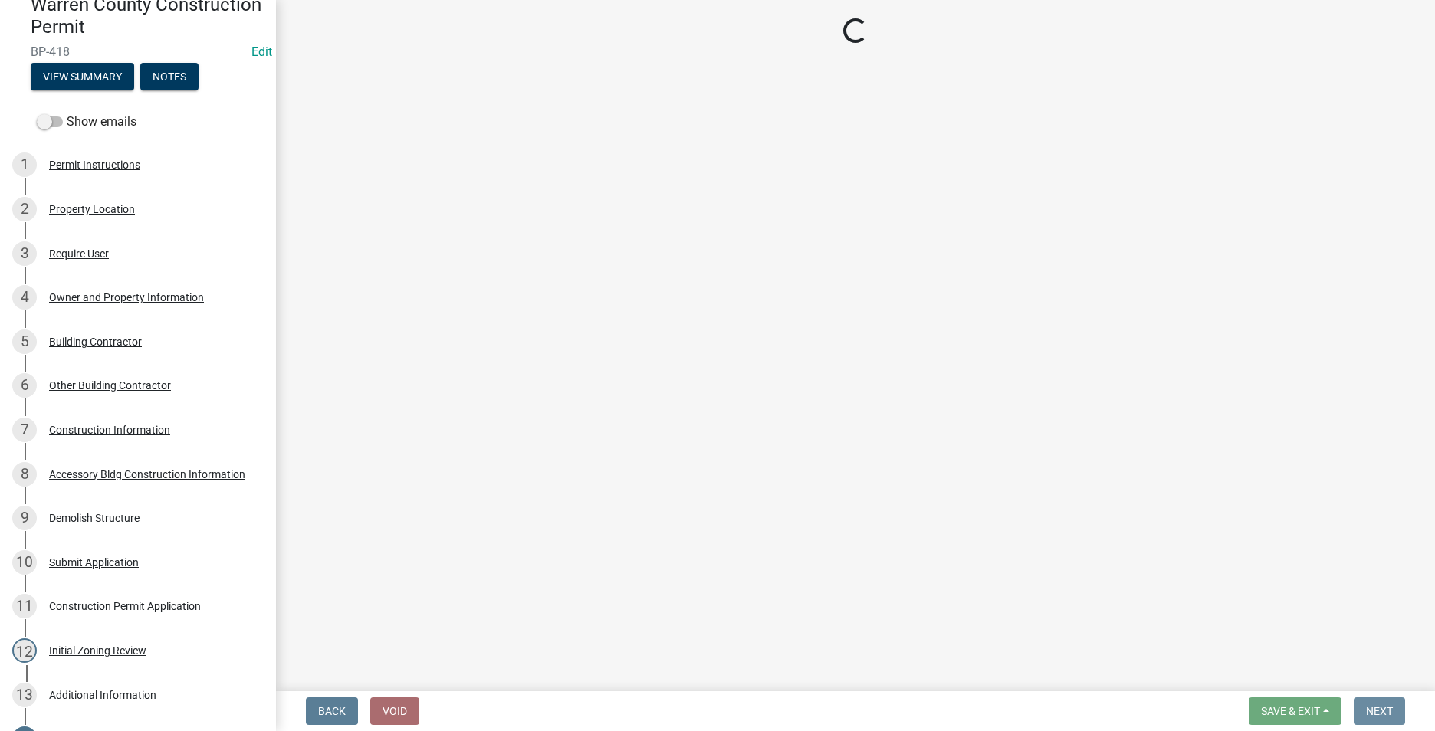
scroll to position [0, 0]
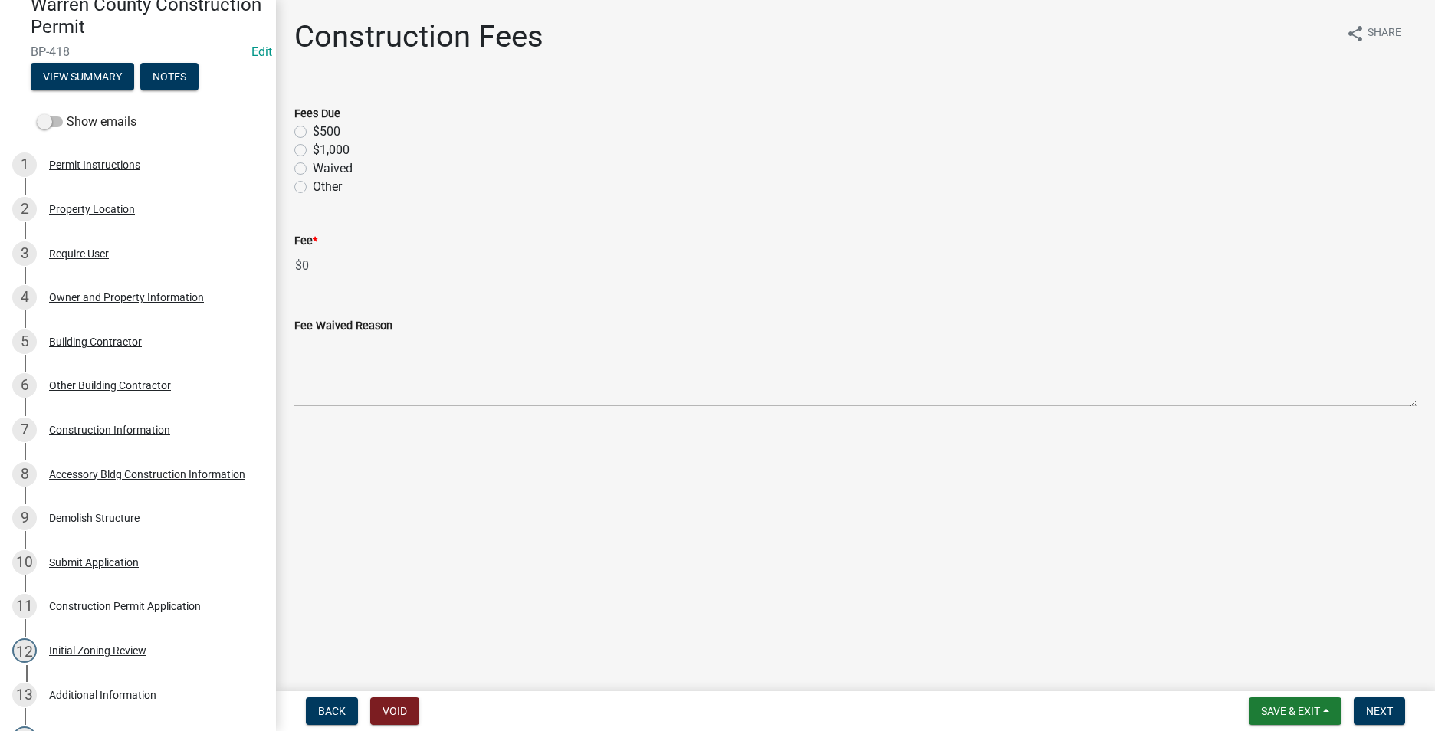
click at [313, 133] on label "$500" at bounding box center [327, 132] width 28 height 18
click at [313, 133] on input "$500" at bounding box center [318, 128] width 10 height 10
radio input "true"
click at [1389, 710] on span "Next" at bounding box center [1379, 711] width 27 height 12
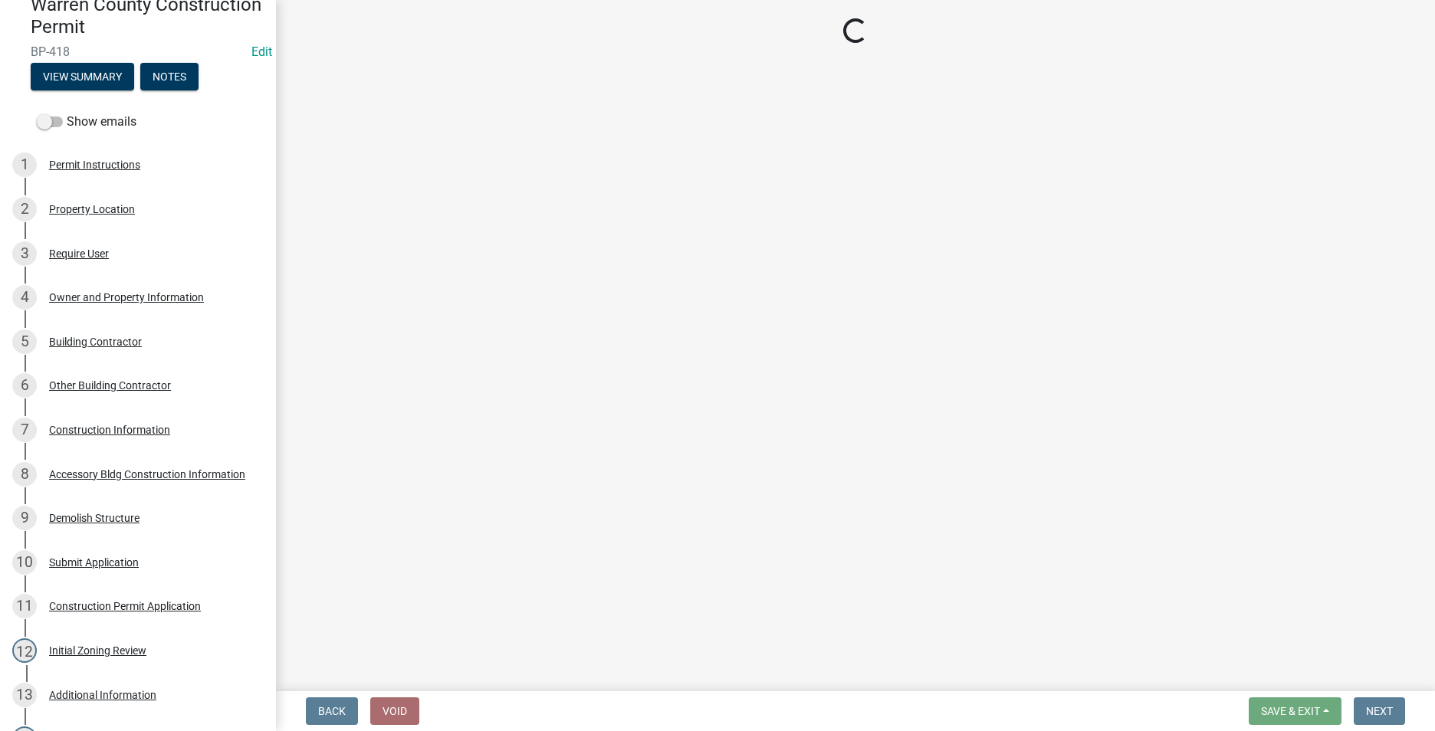
select select "3: 3"
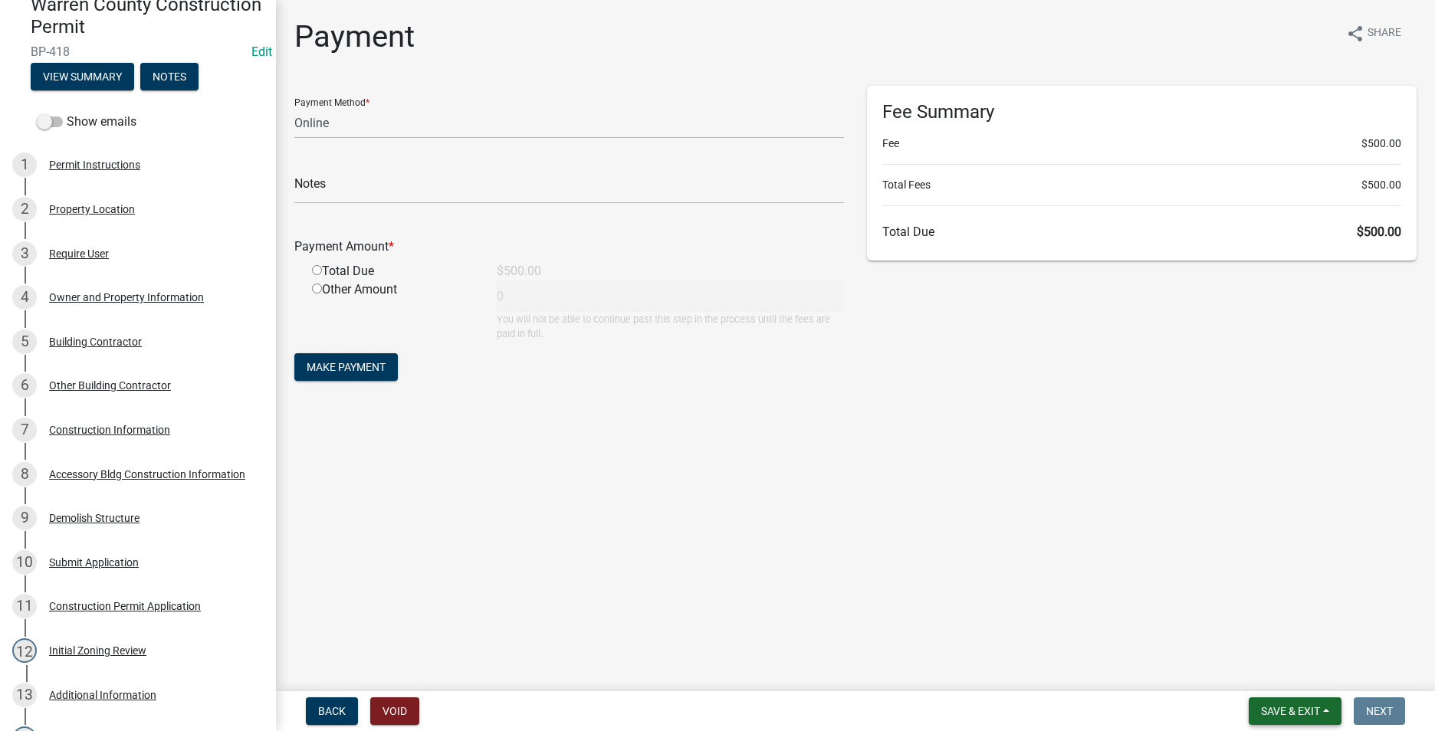
click at [1261, 703] on button "Save & Exit" at bounding box center [1295, 712] width 93 height 28
click at [1254, 663] on button "Save & Exit" at bounding box center [1280, 671] width 123 height 37
